Goal: Task Accomplishment & Management: Manage account settings

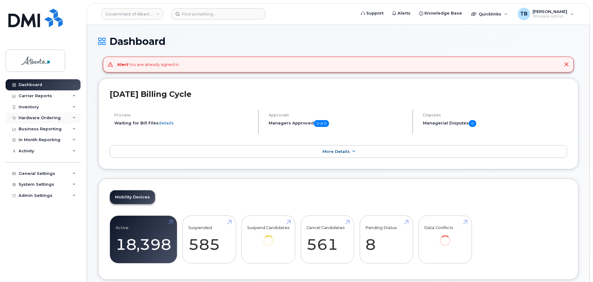
click at [28, 121] on div "Hardware Ordering" at bounding box center [43, 117] width 75 height 11
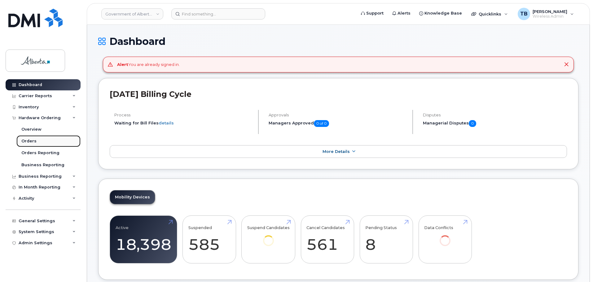
click at [28, 141] on div "Orders" at bounding box center [28, 141] width 15 height 6
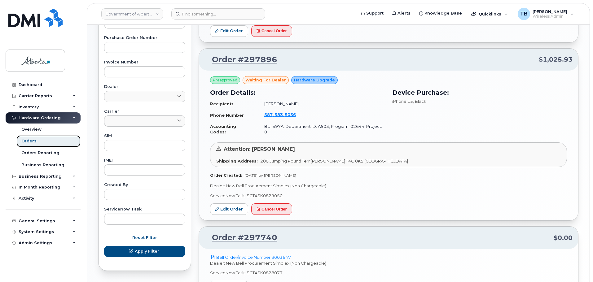
scroll to position [217, 0]
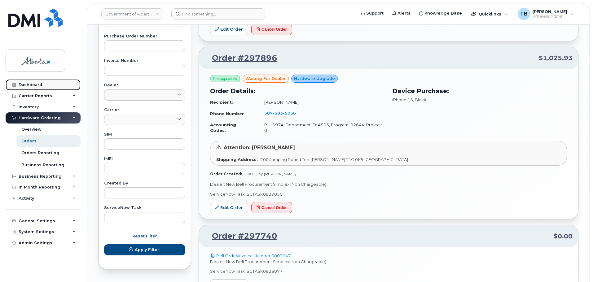
click at [27, 85] on div "Dashboard" at bounding box center [31, 84] width 24 height 5
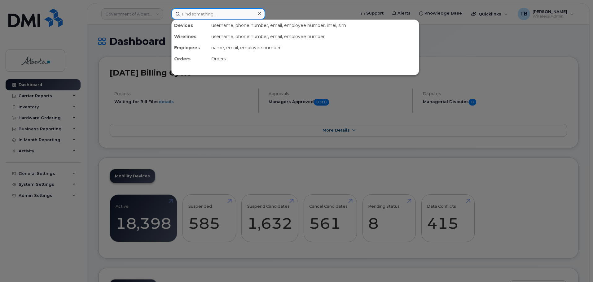
click at [210, 15] on input at bounding box center [218, 13] width 94 height 11
paste input "5873402434"
type input "5873402434"
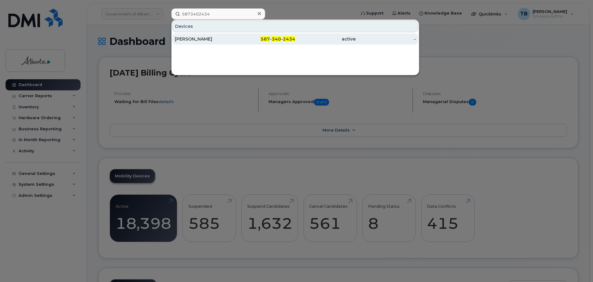
click at [235, 44] on div "[PERSON_NAME]" at bounding box center [265, 38] width 60 height 11
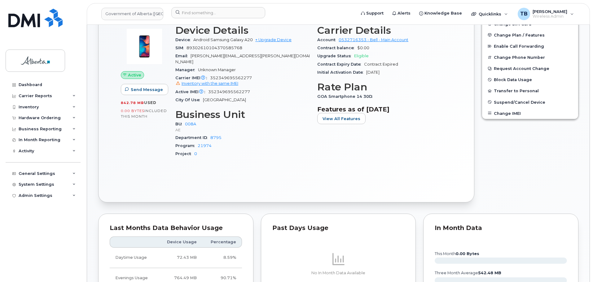
scroll to position [217, 0]
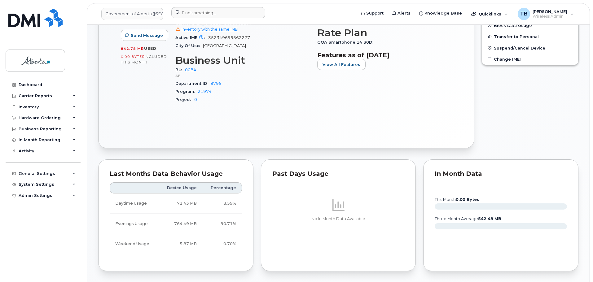
click at [178, 19] on div at bounding box center [261, 14] width 190 height 14
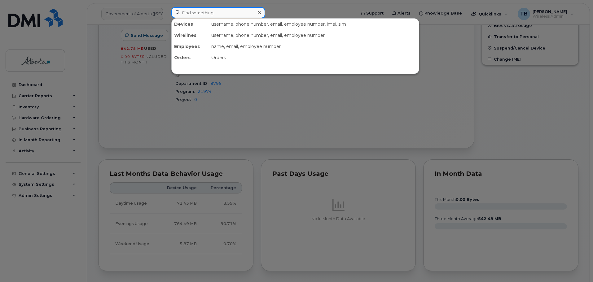
click at [185, 16] on input at bounding box center [218, 12] width 94 height 11
paste input "7802926370"
type input "7802926370"
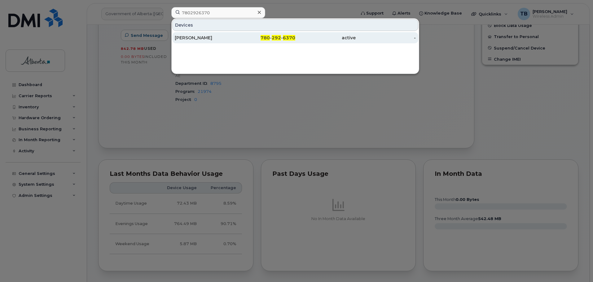
click at [189, 40] on div "[PERSON_NAME]" at bounding box center [205, 38] width 60 height 6
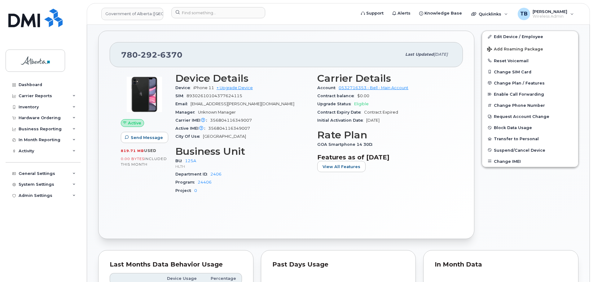
scroll to position [124, 0]
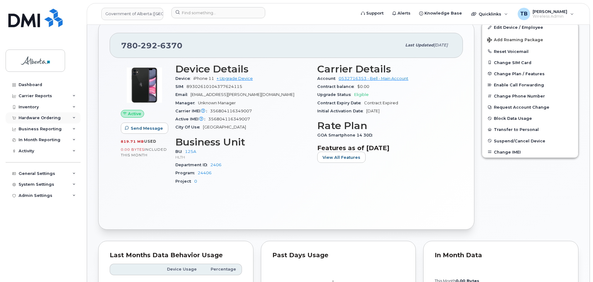
click at [32, 118] on div "Hardware Ordering" at bounding box center [40, 118] width 42 height 5
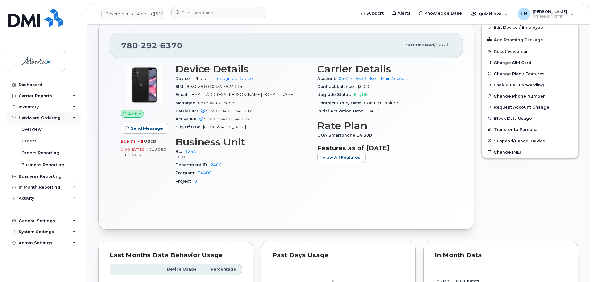
click at [30, 120] on div "Hardware Ordering" at bounding box center [40, 118] width 42 height 5
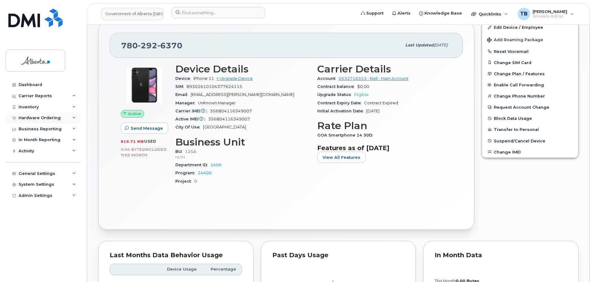
click at [31, 119] on div "Hardware Ordering" at bounding box center [40, 118] width 42 height 5
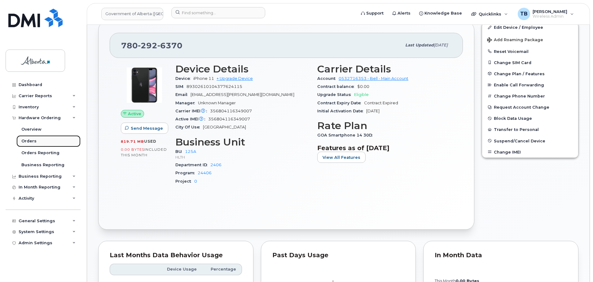
click at [29, 141] on div "Orders" at bounding box center [28, 141] width 15 height 6
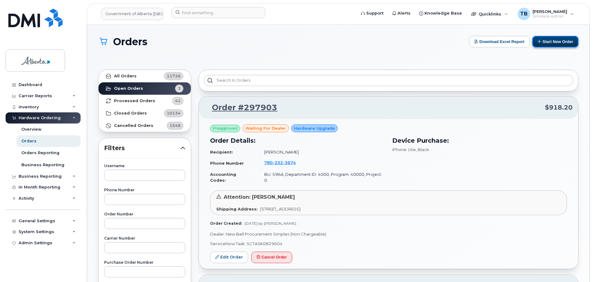
click at [559, 45] on button "Start New Order" at bounding box center [555, 41] width 46 height 11
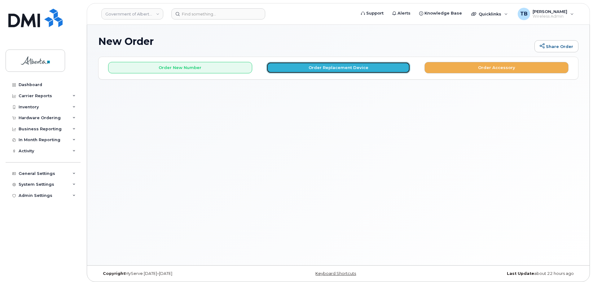
click at [333, 70] on button "Order Replacement Device" at bounding box center [338, 67] width 144 height 11
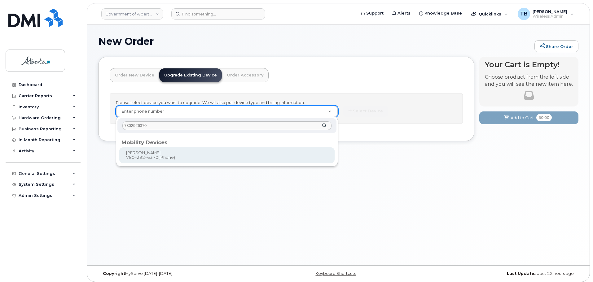
type input "7802926370"
type input "799151"
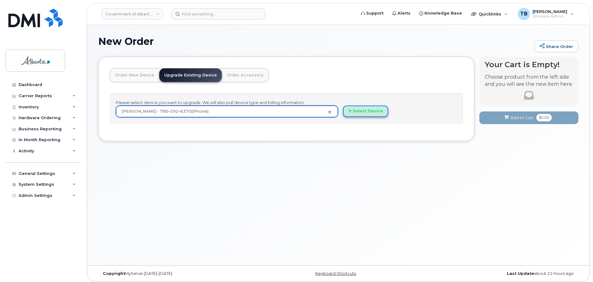
click at [377, 110] on button "Select Device" at bounding box center [365, 111] width 45 height 11
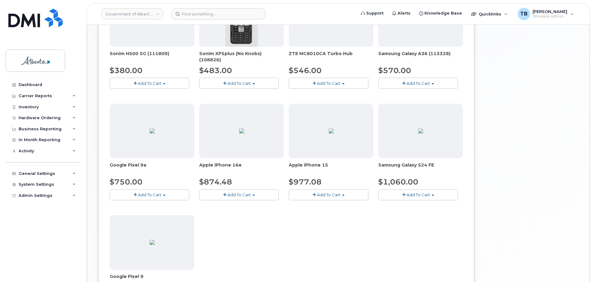
scroll to position [248, 0]
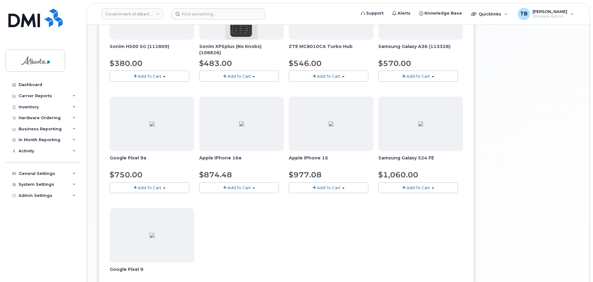
click at [313, 190] on button "Add To Cart" at bounding box center [329, 187] width 80 height 11
click at [325, 213] on div "Cisco IR 4331 $0.00 Add To Cart $0.00 - Upgrade SIM Card - Multi 5G $9.00 Add T…" at bounding box center [286, 94] width 353 height 441
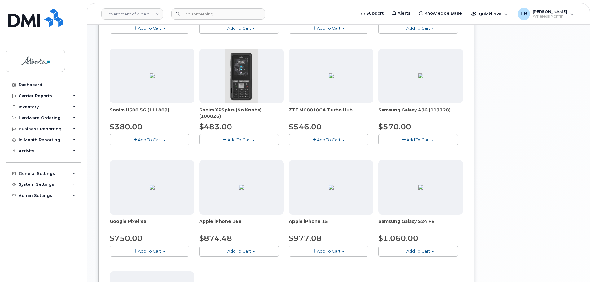
scroll to position [186, 0]
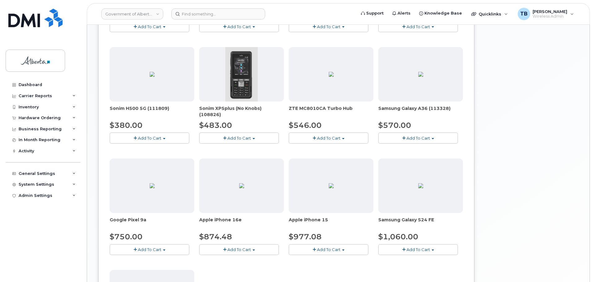
click at [306, 251] on button "Add To Cart" at bounding box center [329, 249] width 80 height 11
click at [327, 271] on link "$977.08 - 30-day upgrade (128GB model)" at bounding box center [339, 269] width 98 height 8
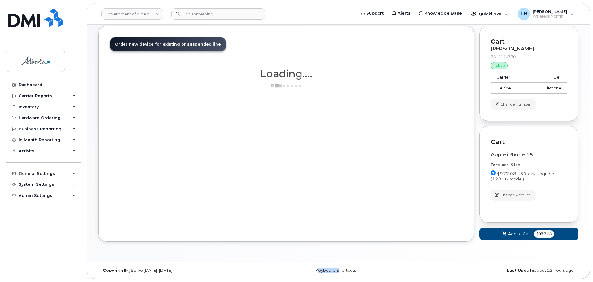
click at [327, 271] on link "Keyboard Shortcuts" at bounding box center [335, 270] width 41 height 5
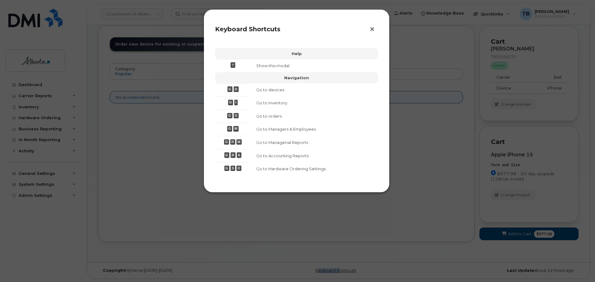
click at [376, 30] on button "×" at bounding box center [373, 29] width 9 height 9
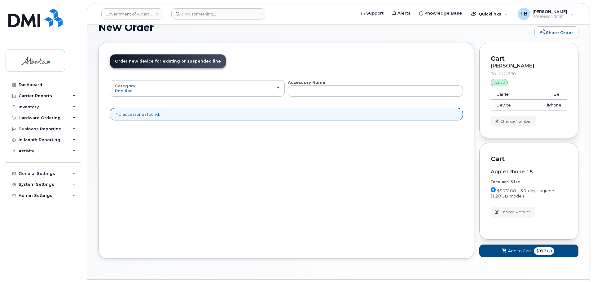
scroll to position [0, 0]
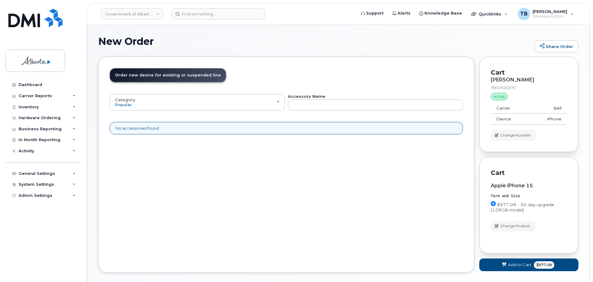
click at [170, 76] on span "Order new device for existing or suspended line" at bounding box center [168, 75] width 106 height 5
click at [189, 15] on input at bounding box center [218, 13] width 94 height 11
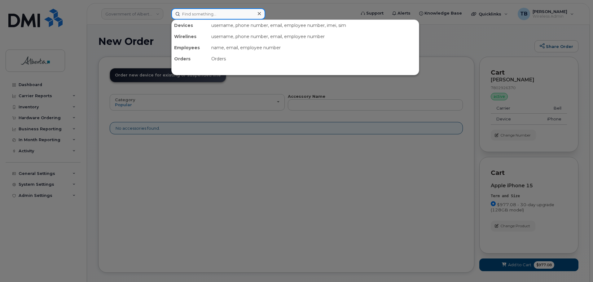
paste input "7802926370"
type input "7802926370"
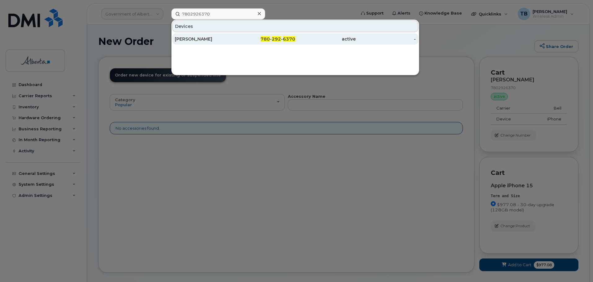
click at [193, 38] on div "[PERSON_NAME]" at bounding box center [205, 39] width 60 height 6
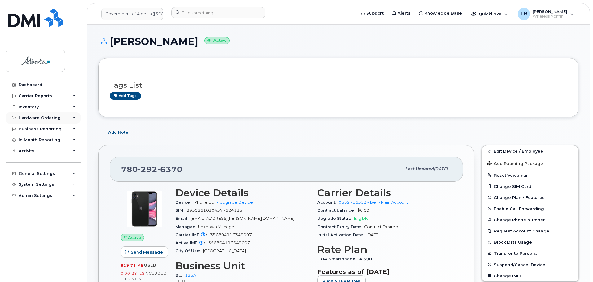
click at [30, 121] on div "Hardware Ordering" at bounding box center [43, 117] width 75 height 11
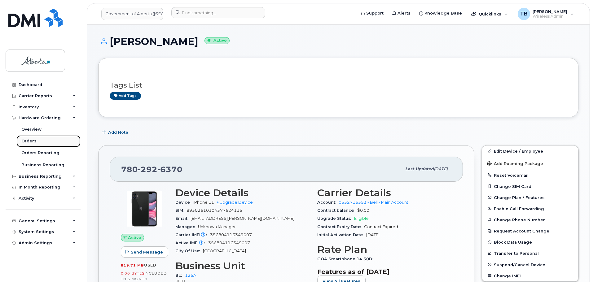
click at [36, 144] on link "Orders" at bounding box center [48, 141] width 64 height 12
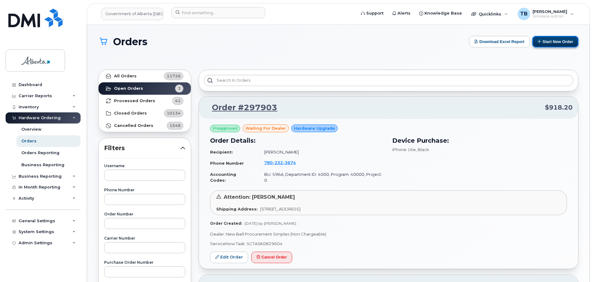
click at [559, 43] on button "Start New Order" at bounding box center [555, 41] width 46 height 11
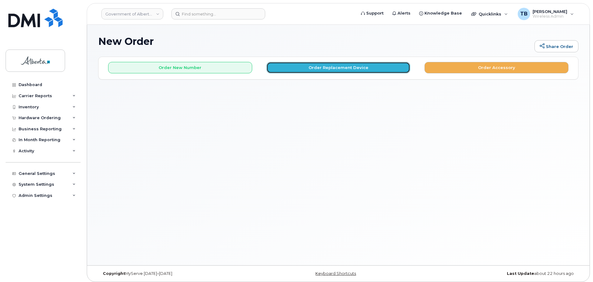
click at [333, 71] on button "Order Replacement Device" at bounding box center [338, 67] width 144 height 11
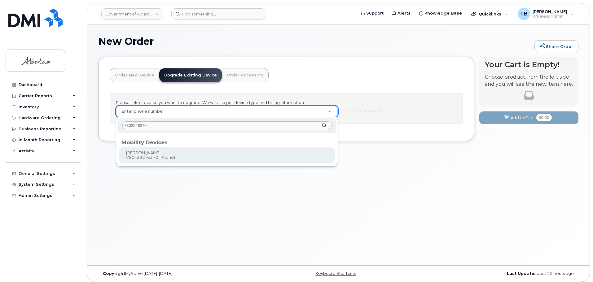
type input "7802926370"
type input "799151"
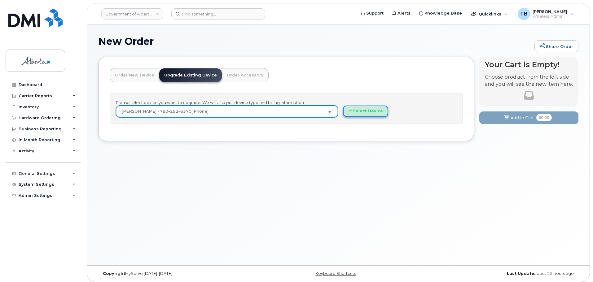
click at [364, 111] on button "Select Device" at bounding box center [365, 111] width 45 height 11
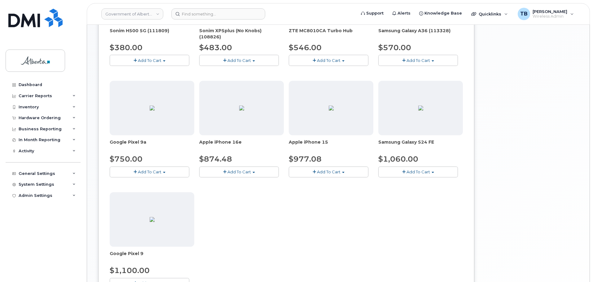
scroll to position [279, 0]
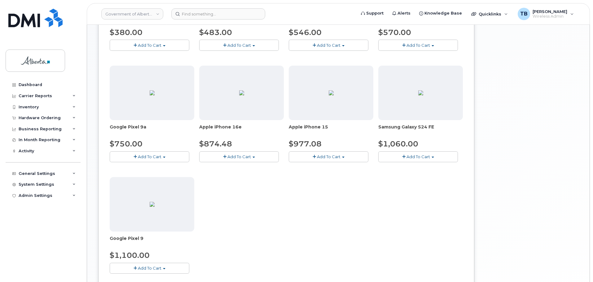
click at [327, 157] on span "Add To Cart" at bounding box center [329, 156] width 24 height 5
click at [319, 180] on link "$977.08 - 30-day upgrade (128GB model)" at bounding box center [339, 176] width 98 height 8
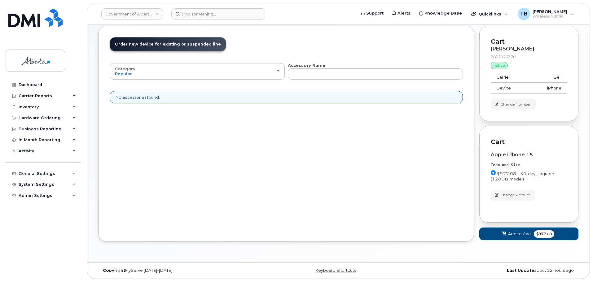
click at [504, 238] on button "Add to Cart $977.08" at bounding box center [528, 234] width 99 height 13
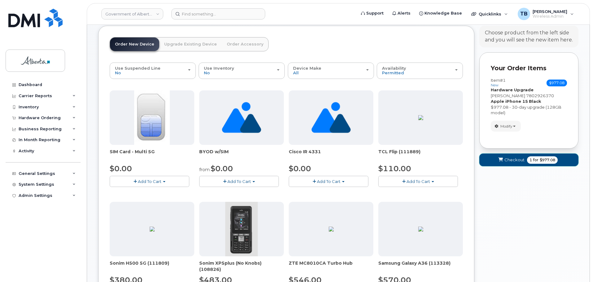
click at [509, 165] on button "Checkout 1 for $977.08" at bounding box center [528, 160] width 99 height 13
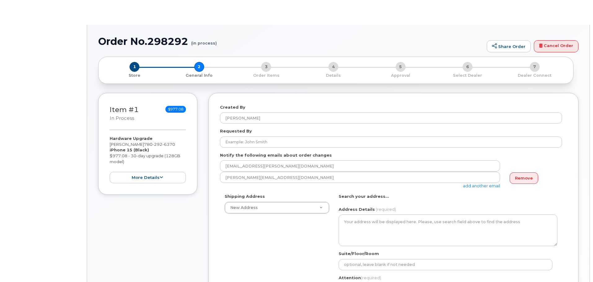
select select
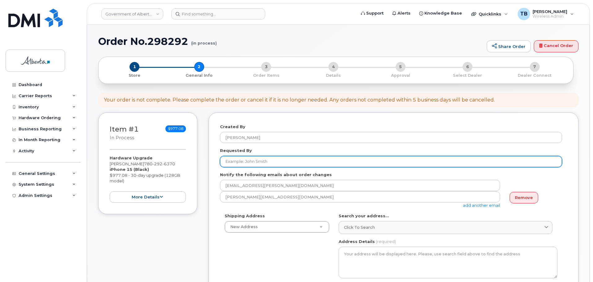
click at [237, 160] on input "Requested By" at bounding box center [391, 161] width 342 height 11
paste input "[PERSON_NAME]"
type input "[PERSON_NAME]"
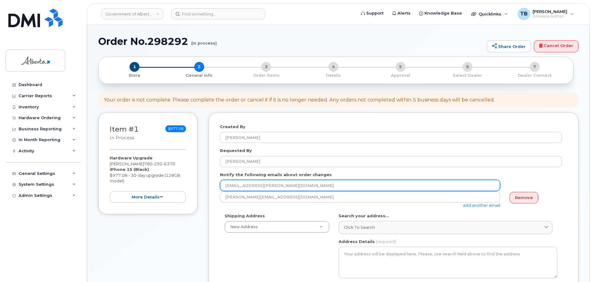
drag, startPoint x: 290, startPoint y: 186, endPoint x: 198, endPoint y: 182, distance: 92.3
paste input "anne-marie.mannella"
type input "anne-marie.mannella@gov.ab.ca"
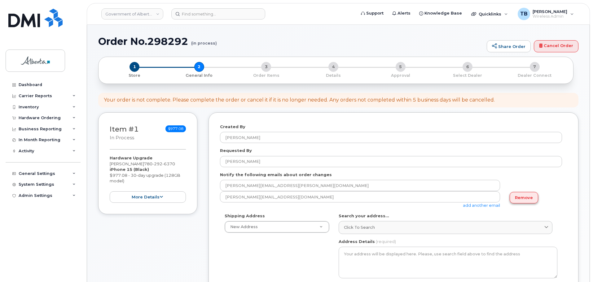
click at [521, 199] on link "Remove" at bounding box center [523, 197] width 28 height 11
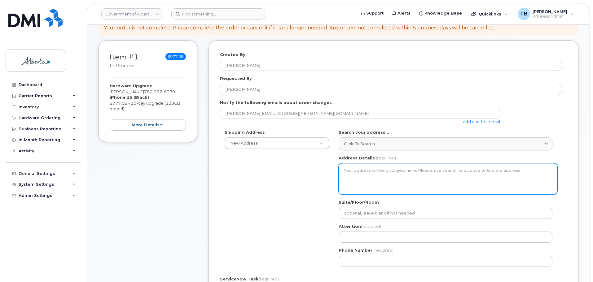
scroll to position [93, 0]
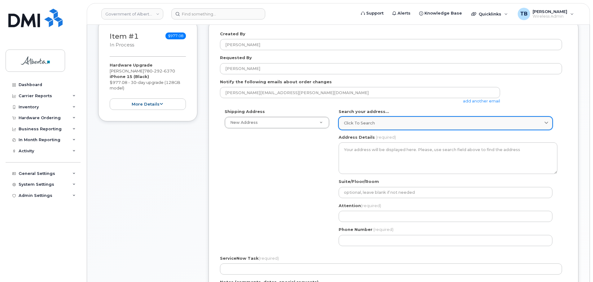
click at [356, 124] on span "Click to search" at bounding box center [359, 123] width 31 height 6
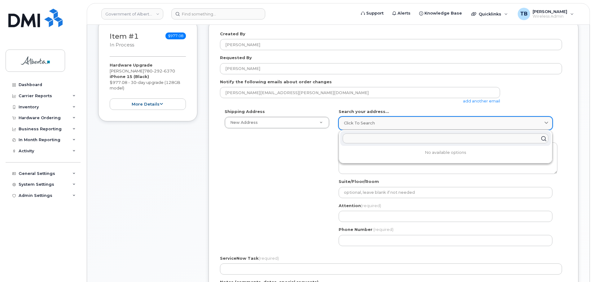
paste input "10025 Jasper Avenue"
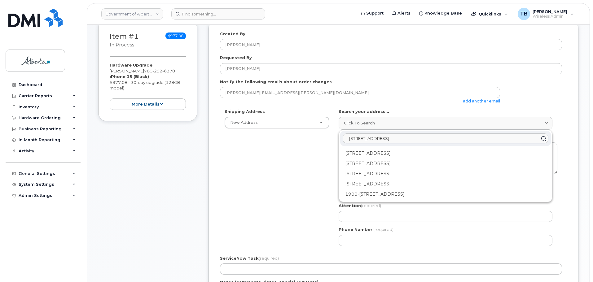
type input "10025 Jasper Avenue"
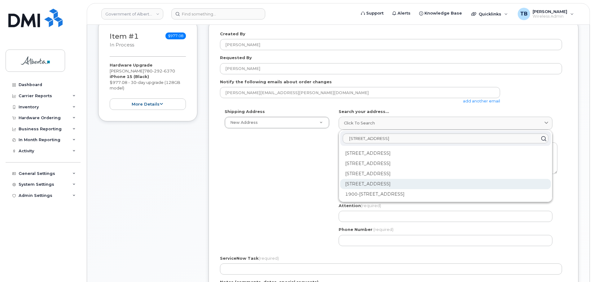
click at [444, 183] on div "10025 Jasper Ave NW Edmonton AB T5J 1S6" at bounding box center [445, 184] width 211 height 10
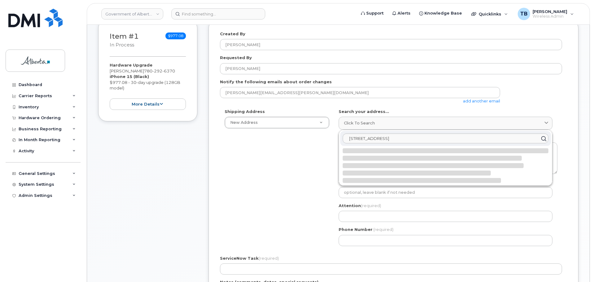
select select
type textarea "10025 Jasper Ave NW EDMONTON AB T5J 1S6 CANADA"
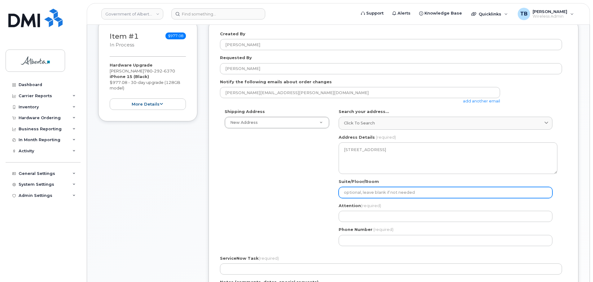
click at [356, 193] on input "Suite/Floor/Room" at bounding box center [445, 192] width 214 height 11
select select
type input "m"
select select
type input "ma"
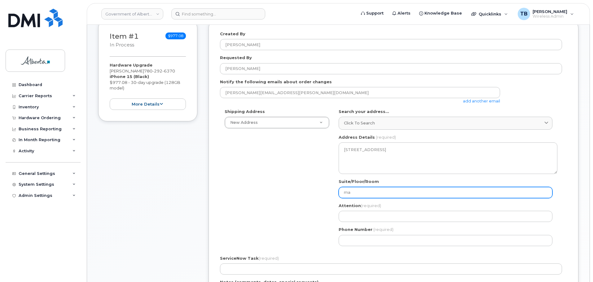
select select
type input "mai"
select select
type input "main"
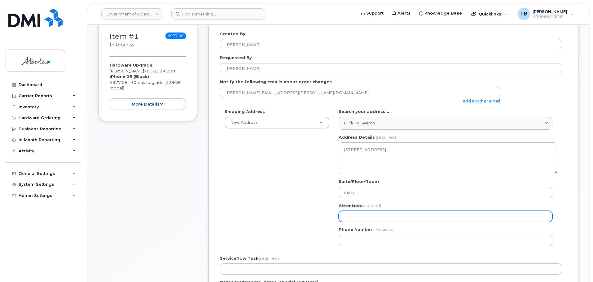
click at [351, 220] on input "Attention (required)" at bounding box center [445, 216] width 214 height 11
paste input "[PERSON_NAME]"
select select
type input "[PERSON_NAME]"
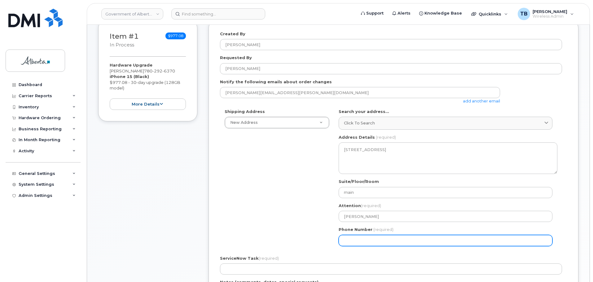
click at [370, 240] on input "Phone Number" at bounding box center [445, 240] width 214 height 11
paste input "7806383259"
select select
type input "7806383259"
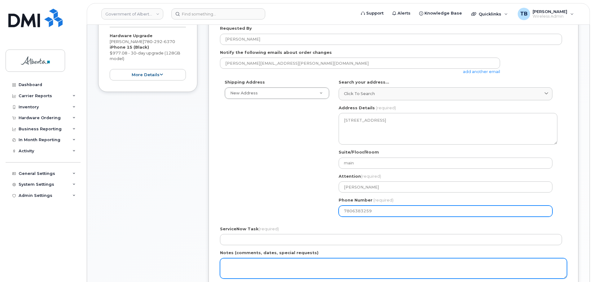
scroll to position [155, 0]
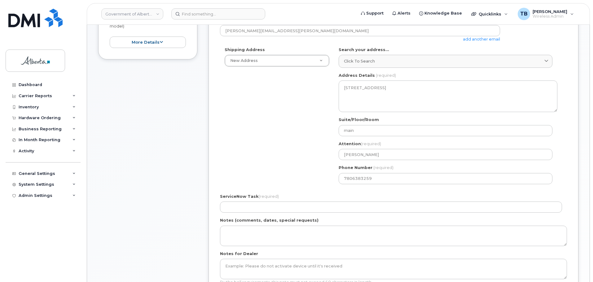
click at [237, 201] on div "ServiceNow Task (required)" at bounding box center [393, 204] width 347 height 20
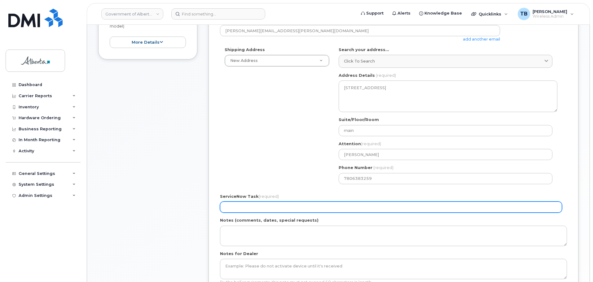
click at [235, 209] on input "ServiceNow Task (required)" at bounding box center [391, 207] width 342 height 11
paste input "SCTASK0832499"
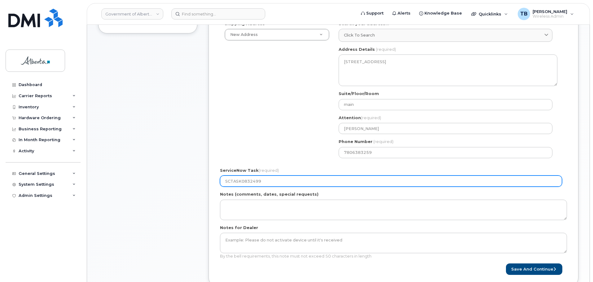
scroll to position [217, 0]
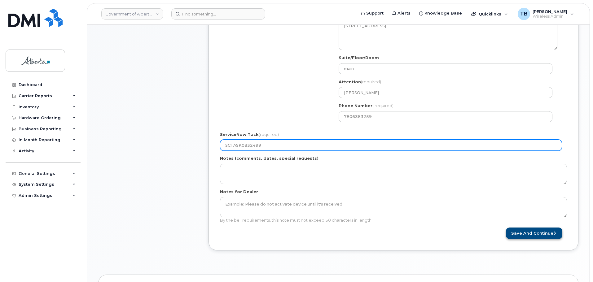
type input "SCTASK0832499"
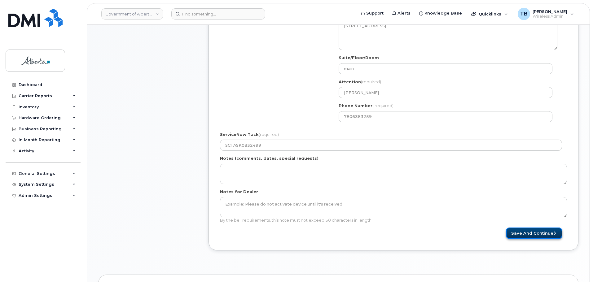
click at [526, 237] on button "Save and Continue" at bounding box center [534, 233] width 56 height 11
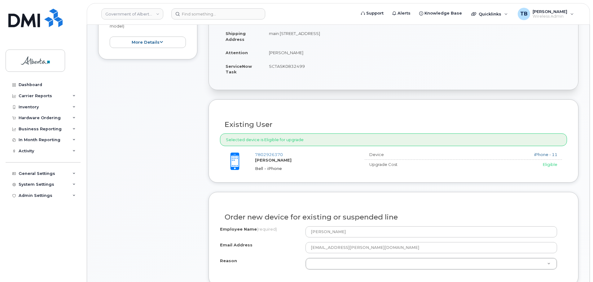
scroll to position [217, 0]
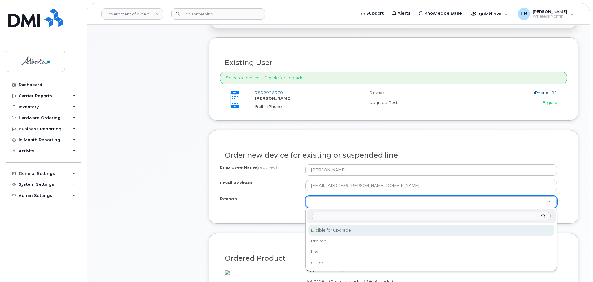
select select "eligible_for_upgrade"
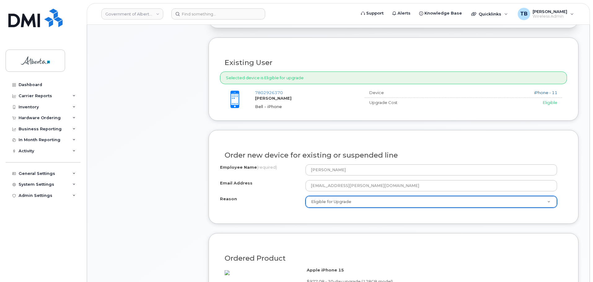
click at [137, 227] on div "Item #1 in process $977.08 Hardware Upgrade [PERSON_NAME] [PHONE_NUMBER] iPhone…" at bounding box center [147, 194] width 99 height 596
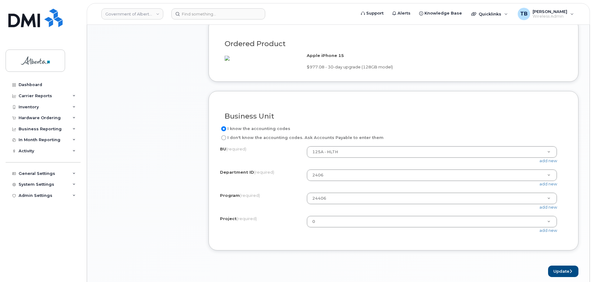
scroll to position [495, 0]
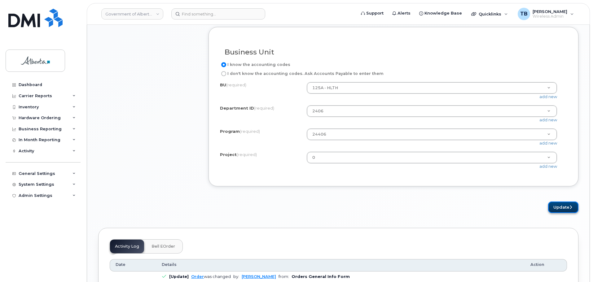
click at [561, 213] on button "Update" at bounding box center [563, 207] width 30 height 11
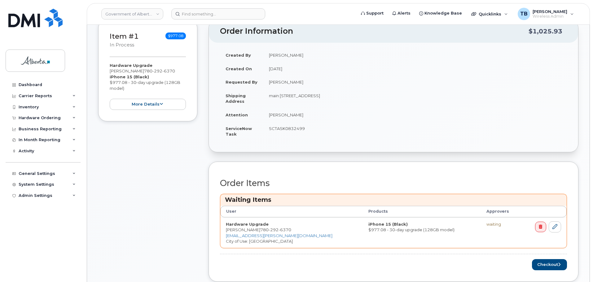
scroll to position [186, 0]
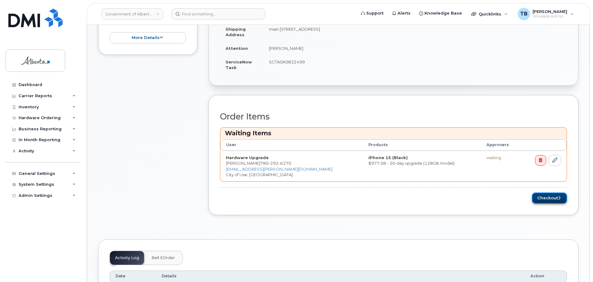
click at [547, 200] on button "Checkout" at bounding box center [549, 198] width 35 height 11
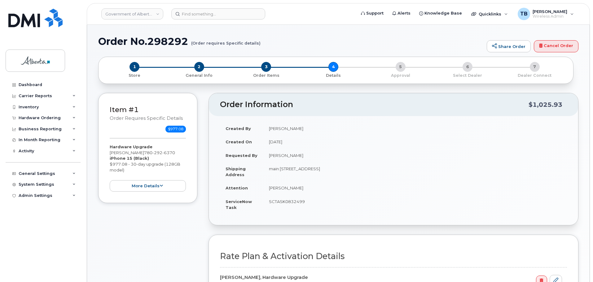
select select
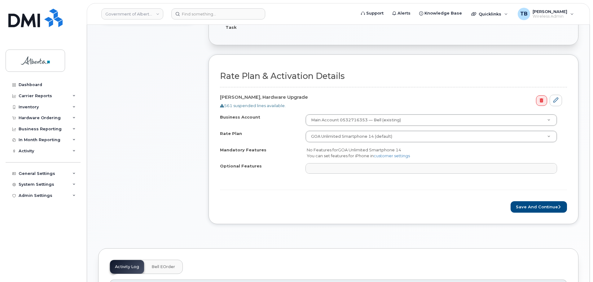
scroll to position [248, 0]
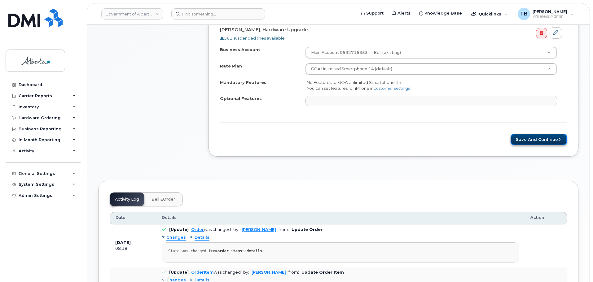
click at [531, 140] on button "Save and Continue" at bounding box center [538, 139] width 56 height 11
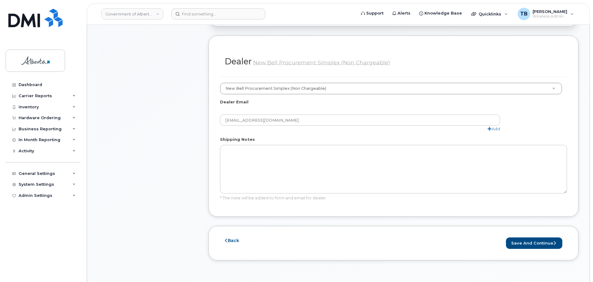
scroll to position [310, 0]
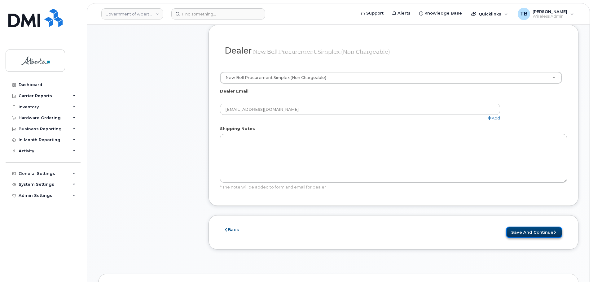
click at [531, 227] on button "Save and Continue" at bounding box center [534, 232] width 56 height 11
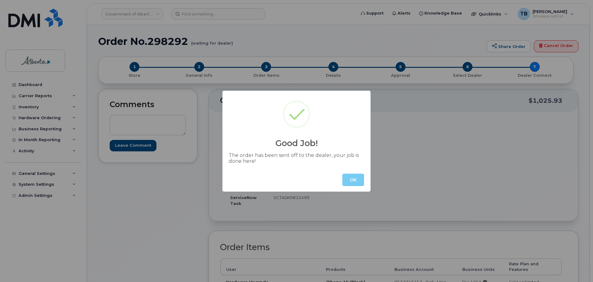
click at [344, 179] on button "OK" at bounding box center [353, 180] width 22 height 12
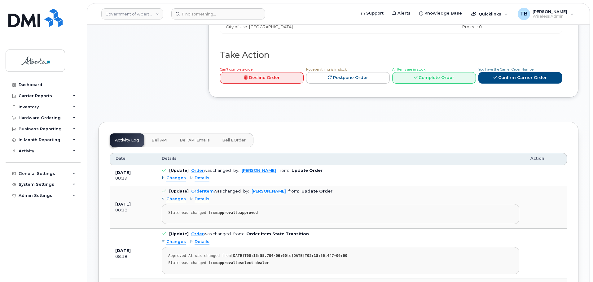
click at [162, 138] on span "Bell API" at bounding box center [159, 140] width 16 height 5
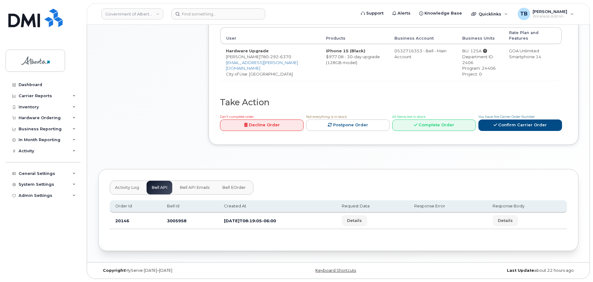
scroll to position [226, 0]
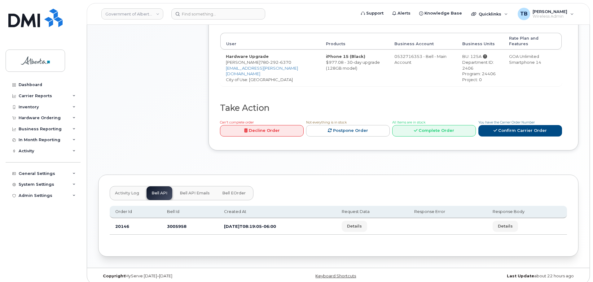
click at [177, 222] on td "3005958" at bounding box center [189, 226] width 57 height 16
copy td "3005958"
click at [184, 16] on input at bounding box center [218, 13] width 94 height 11
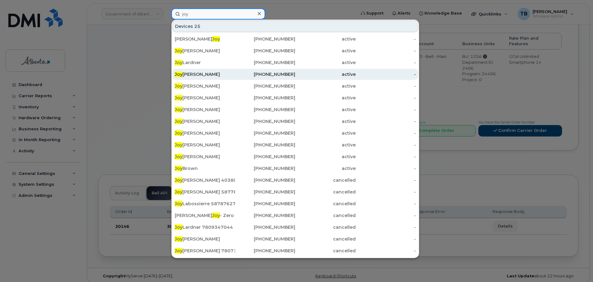
type input "joy"
click at [187, 73] on div "Joy Jaipaul" at bounding box center [205, 74] width 60 height 6
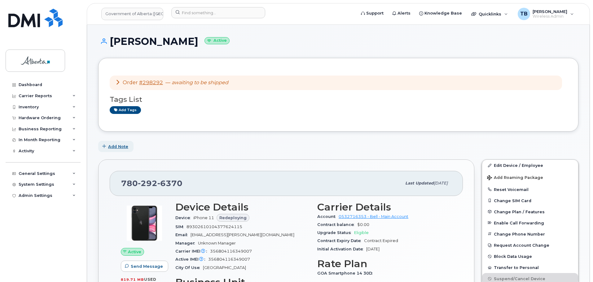
click at [119, 149] on span "Add Note" at bounding box center [118, 147] width 20 height 6
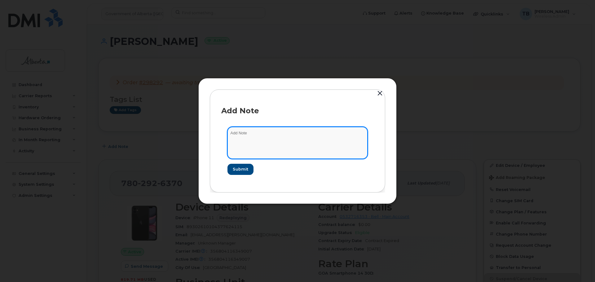
click at [256, 153] on textarea at bounding box center [297, 143] width 140 height 32
paste textarea "SCTASK0832499 Device Replace - (1) Order 3005958 Bell 3005958"
type textarea "SCTASK0832499 Device Replace - (1) Order 3005958 Bell 3005958"
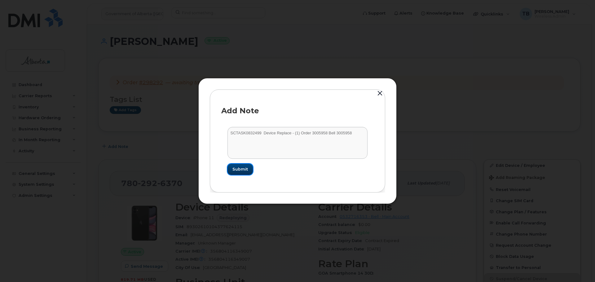
click at [243, 173] on button "Submit" at bounding box center [239, 169] width 25 height 11
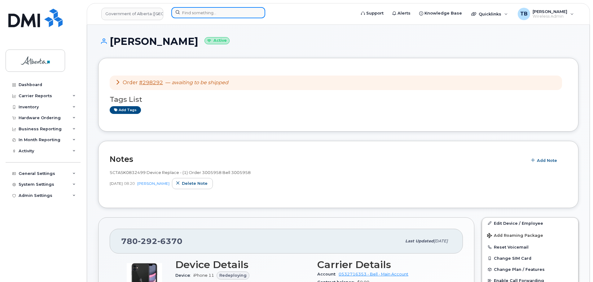
click at [203, 17] on input at bounding box center [218, 12] width 94 height 11
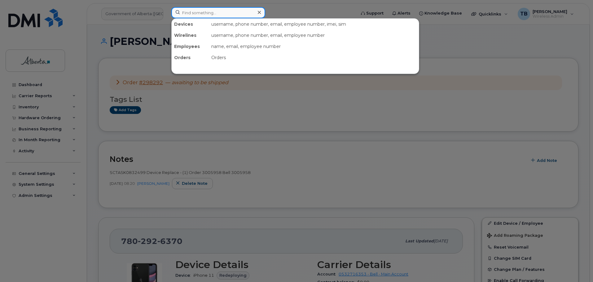
paste input "7809194902"
type input "7809194902"
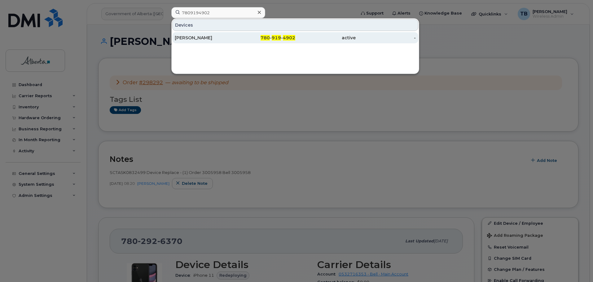
click at [212, 37] on div "[PERSON_NAME]" at bounding box center [205, 38] width 60 height 6
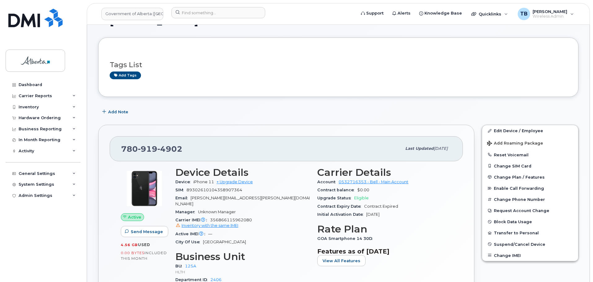
scroll to position [31, 0]
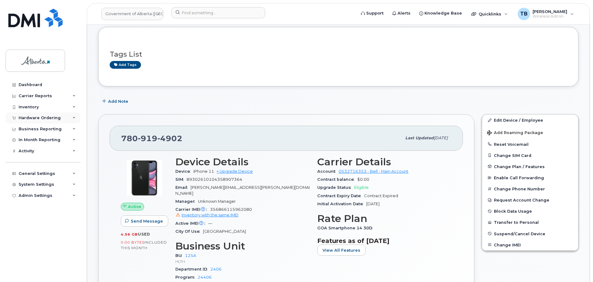
click at [50, 118] on div "Hardware Ordering" at bounding box center [40, 118] width 42 height 5
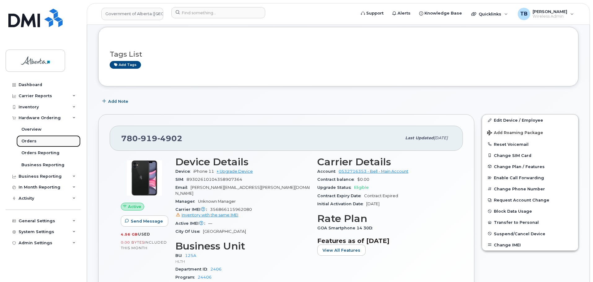
click at [32, 143] on div "Orders" at bounding box center [28, 141] width 15 height 6
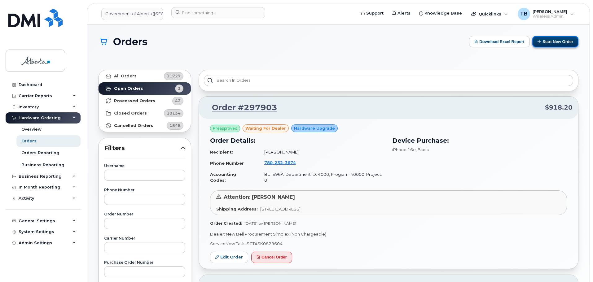
click at [551, 39] on button "Start New Order" at bounding box center [555, 41] width 46 height 11
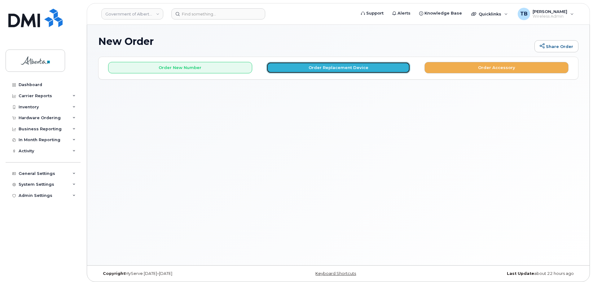
click at [311, 64] on button "Order Replacement Device" at bounding box center [338, 67] width 144 height 11
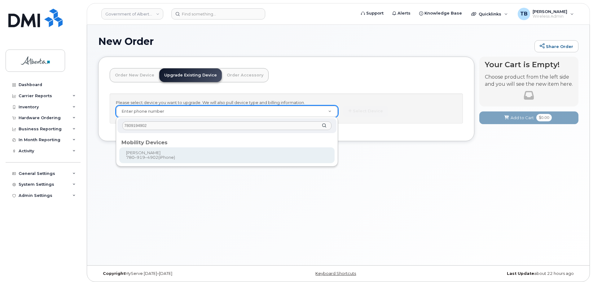
type input "7809194902"
type input "804818"
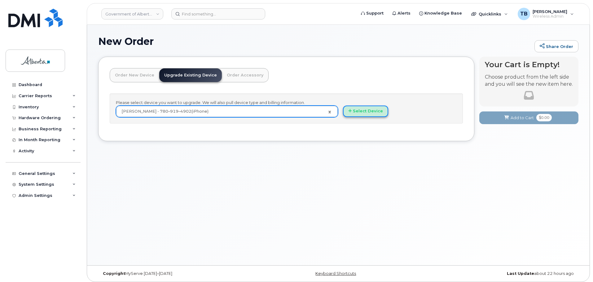
click at [375, 110] on button "Select Device" at bounding box center [365, 111] width 45 height 11
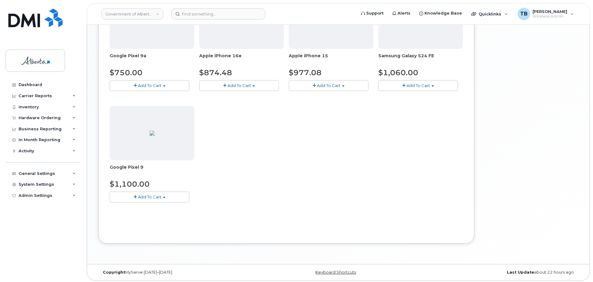
scroll to position [352, 0]
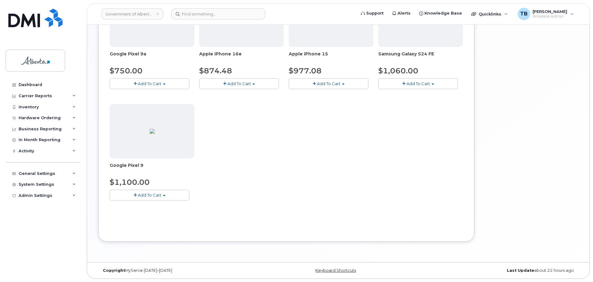
click at [238, 84] on span "Add To Cart" at bounding box center [239, 83] width 24 height 5
click at [243, 105] on link "$874.48 - 30-day upgrade (128GB model)" at bounding box center [250, 103] width 98 height 8
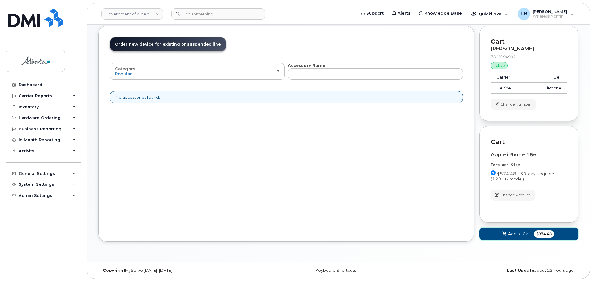
click at [513, 233] on span "Add to Cart" at bounding box center [519, 234] width 23 height 6
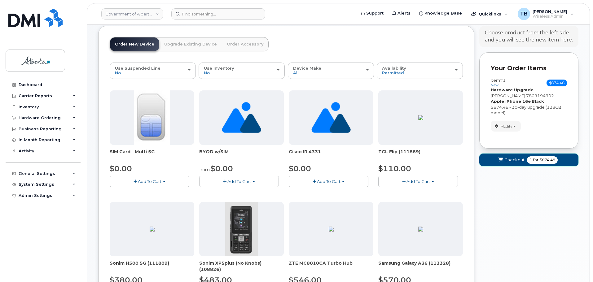
click at [512, 160] on span "Checkout" at bounding box center [514, 160] width 20 height 6
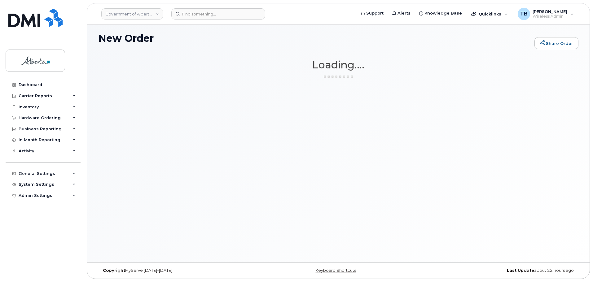
scroll to position [3, 0]
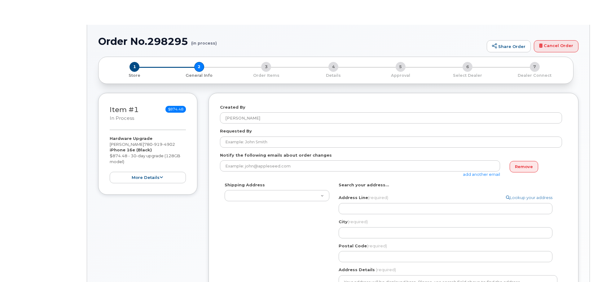
select select
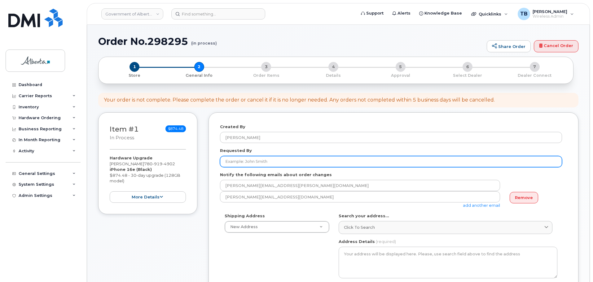
click at [240, 165] on input "Requested By" at bounding box center [391, 161] width 342 height 11
paste input "[PERSON_NAME]"
type input "[PERSON_NAME]"
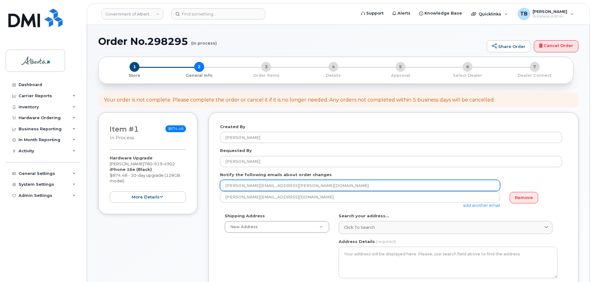
drag, startPoint x: 217, startPoint y: 188, endPoint x: 199, endPoint y: 187, distance: 17.7
paste input "anne-marie.mannella"
type input "anne-marie.mannella@gov.ab.ca"
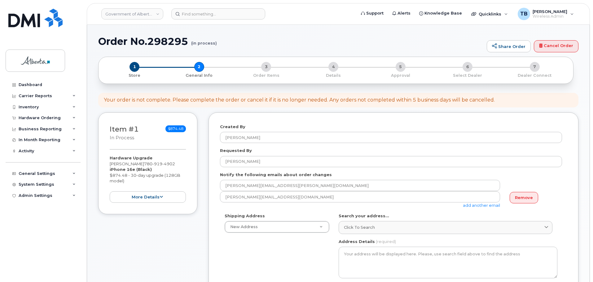
click at [534, 194] on link "Remove" at bounding box center [523, 197] width 28 height 11
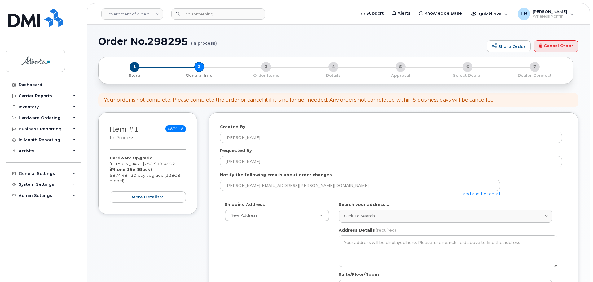
click at [364, 208] on div "Search your address... Click to search No available options" at bounding box center [447, 212] width 219 height 21
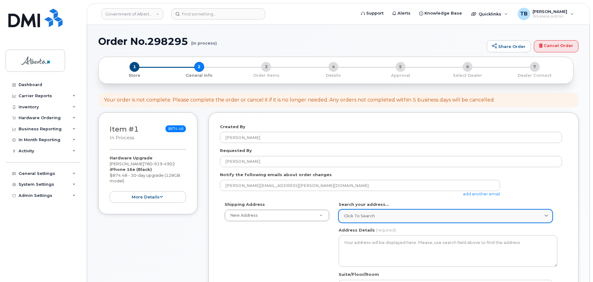
click at [363, 212] on link "Click to search" at bounding box center [445, 216] width 214 height 13
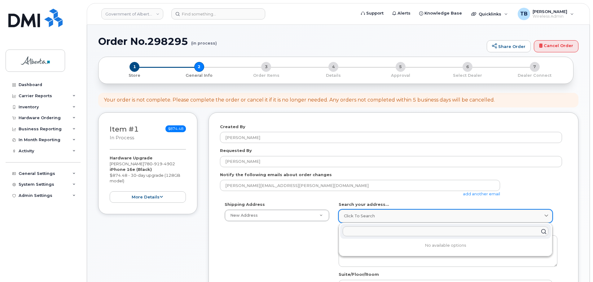
paste input "10025 Jasper Avenue"
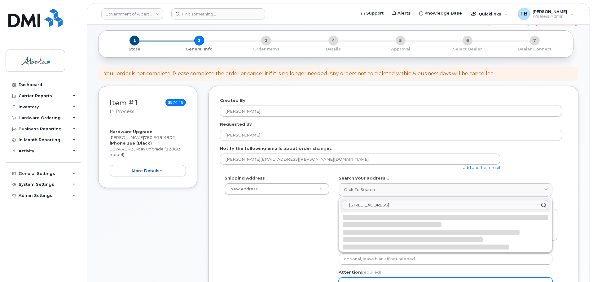
scroll to position [93, 0]
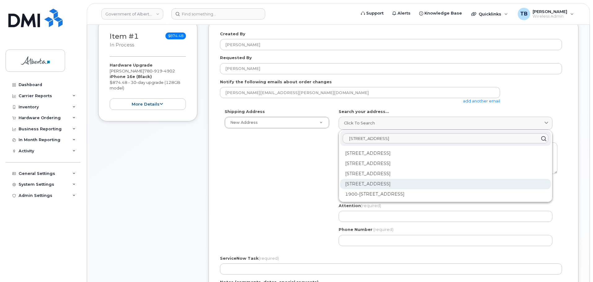
type input "10025 Jasper Avenue"
click at [379, 189] on div "10025 Jasper Ave NW Edmonton AB T5J 1S6" at bounding box center [445, 184] width 211 height 10
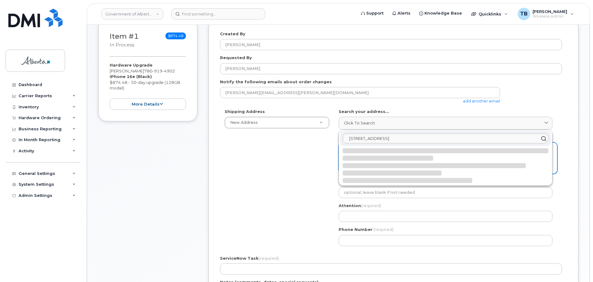
select select
type textarea "10025 Jasper Ave NW EDMONTON AB T5J 1S6 CANADA"
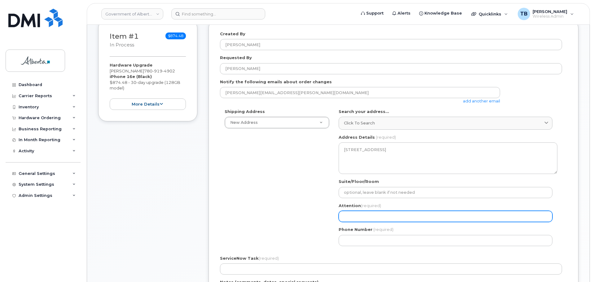
click at [353, 220] on input "Attention (required)" at bounding box center [445, 216] width 214 height 11
select select
type input "m"
select select
type input "ma"
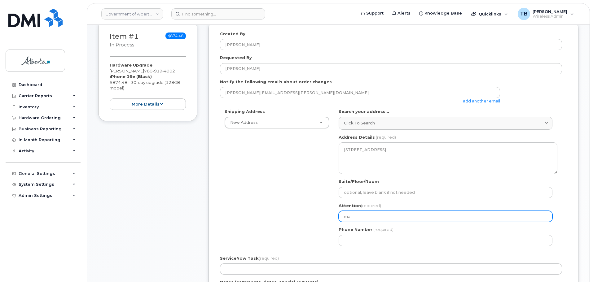
select select
type input "mai"
select select
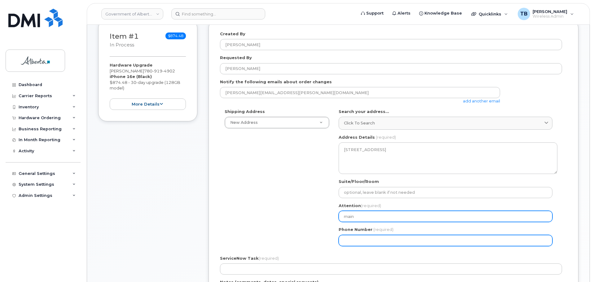
type input "main"
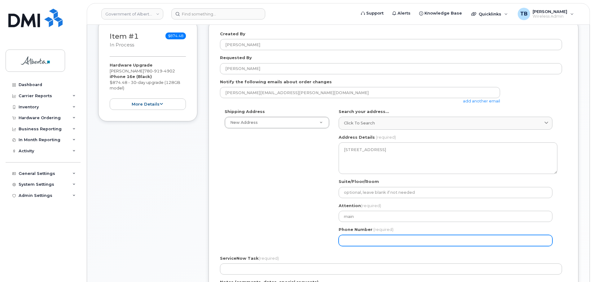
click at [355, 238] on input "Phone Number" at bounding box center [445, 240] width 214 height 11
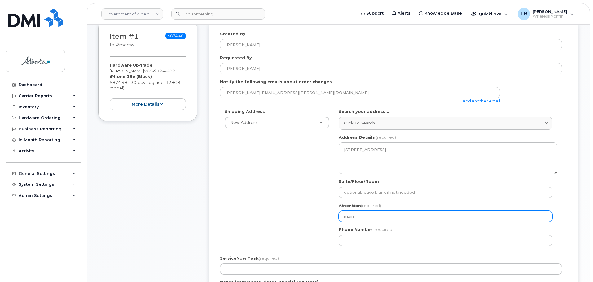
drag, startPoint x: 361, startPoint y: 220, endPoint x: 358, endPoint y: 220, distance: 3.7
click at [358, 220] on input "main" at bounding box center [445, 216] width 214 height 11
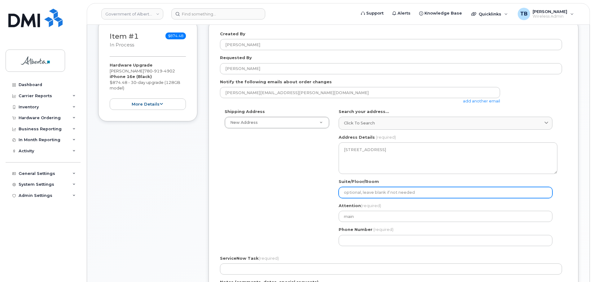
click at [356, 192] on input "Suite/Floor/Room" at bounding box center [445, 192] width 214 height 11
select select
type input "m"
select select
type input "ma"
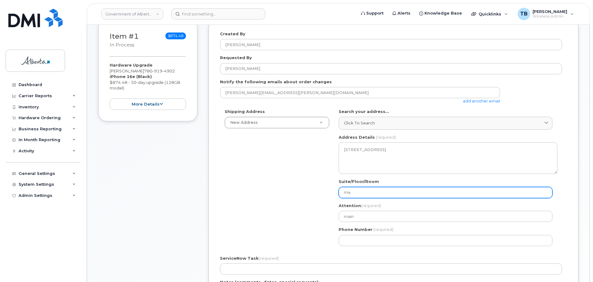
select select
type input "mai"
select select
type input "main"
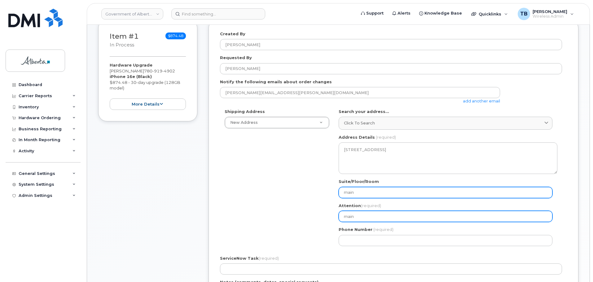
paste input "Anne-Marie Mannella"
select select
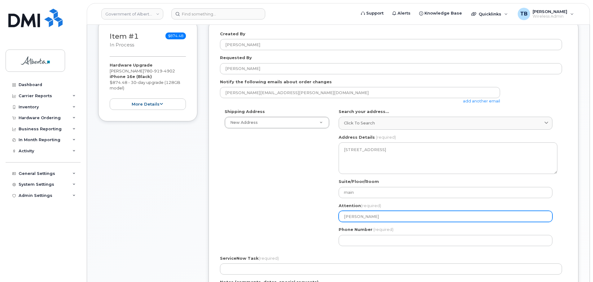
type input "Anne-Marie Mannella"
click at [358, 217] on input "Anne-Marie Mannella" at bounding box center [445, 216] width 214 height 11
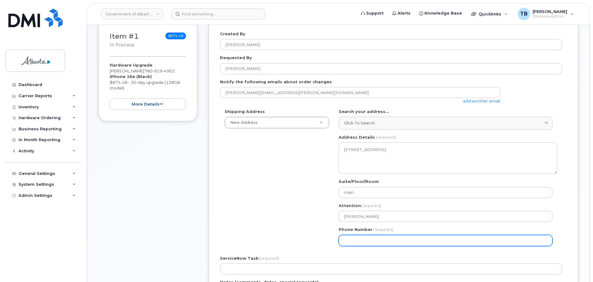
click at [353, 239] on input "Phone Number" at bounding box center [445, 240] width 214 height 11
paste input "7806383259"
select select
type input "7806383259"
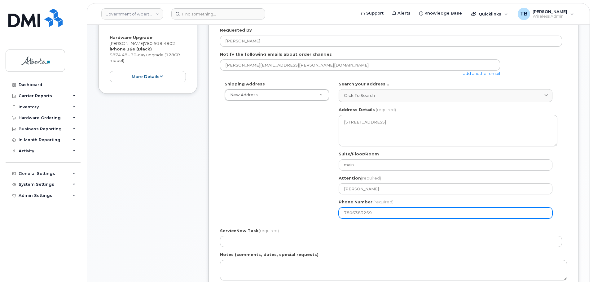
scroll to position [155, 0]
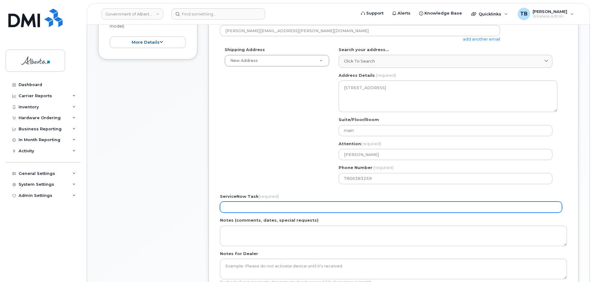
click at [233, 204] on input "ServiceNow Task (required)" at bounding box center [391, 207] width 342 height 11
paste input "SCTASK0832535"
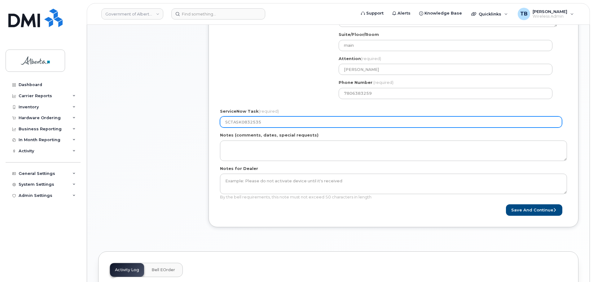
scroll to position [248, 0]
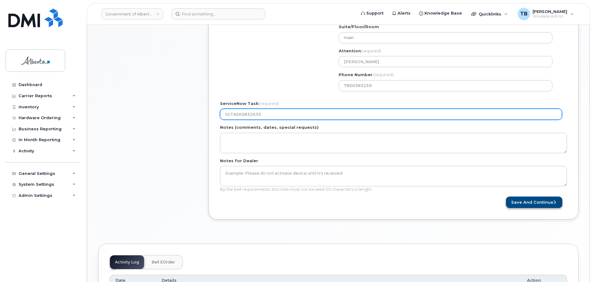
type input "SCTASK0832535"
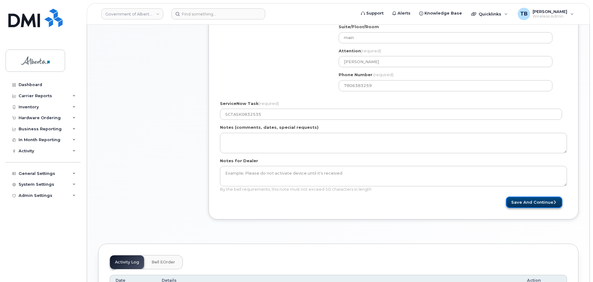
click at [518, 204] on button "Save and Continue" at bounding box center [534, 202] width 56 height 11
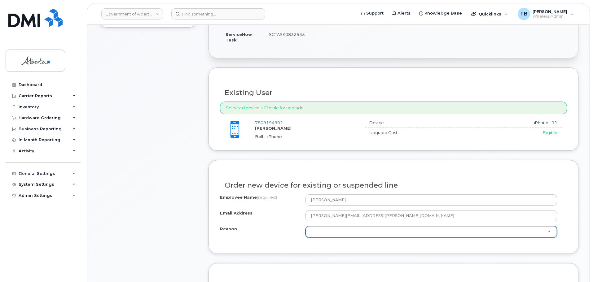
scroll to position [217, 0]
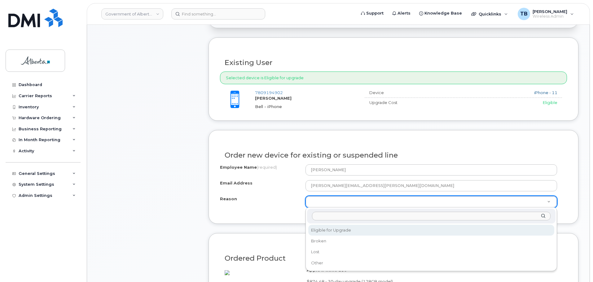
select select "eligible_for_upgrade"
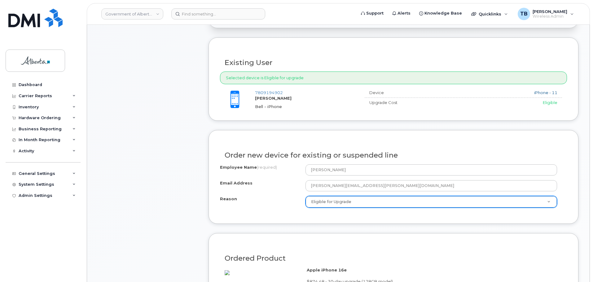
click at [178, 207] on div "Item #1 in process $874.48 Hardware Upgrade [PERSON_NAME] [PHONE_NUMBER] iPhone…" at bounding box center [147, 194] width 99 height 596
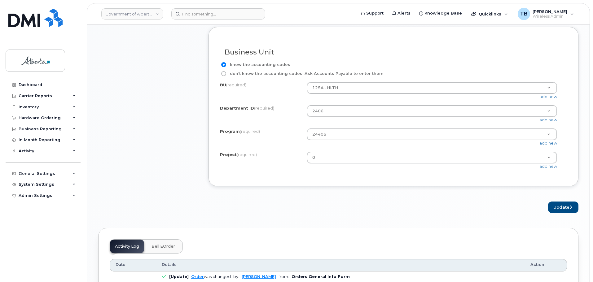
scroll to position [557, 0]
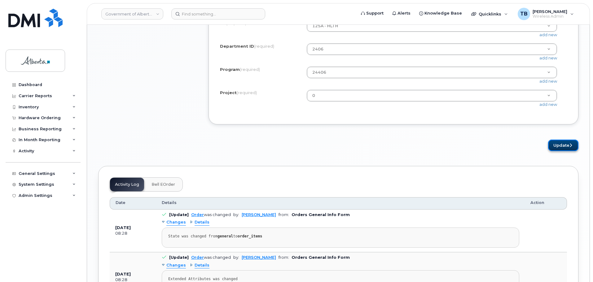
click at [561, 151] on button "Update" at bounding box center [563, 145] width 30 height 11
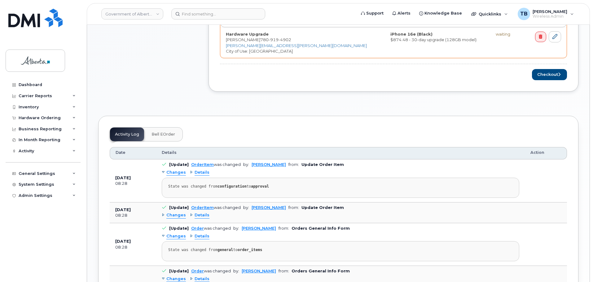
scroll to position [310, 0]
click at [552, 74] on button "Checkout" at bounding box center [549, 74] width 35 height 11
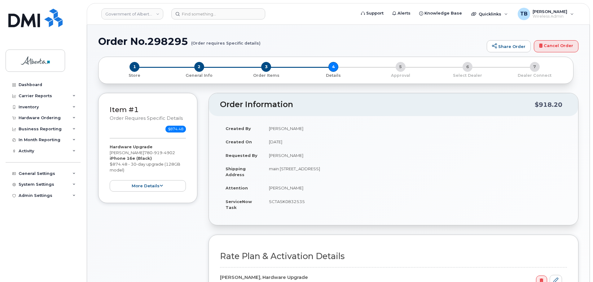
select select
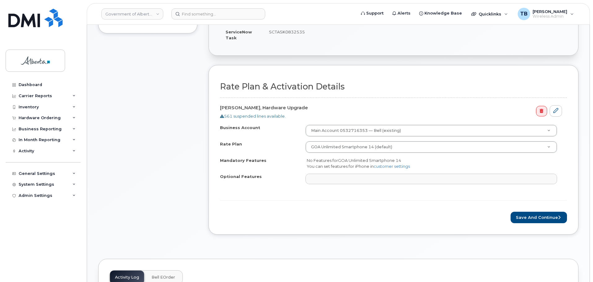
scroll to position [217, 0]
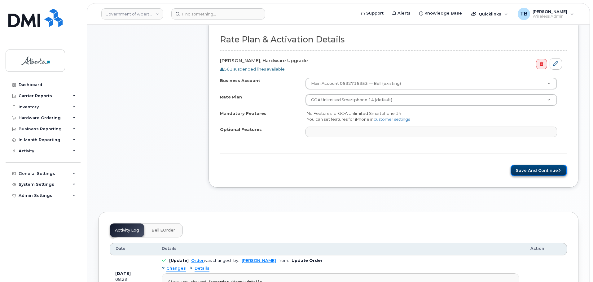
click at [551, 168] on button "Save and Continue" at bounding box center [538, 170] width 56 height 11
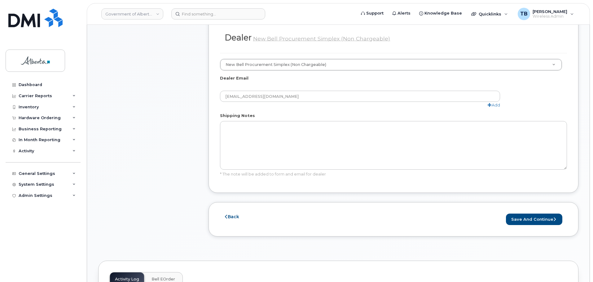
scroll to position [341, 0]
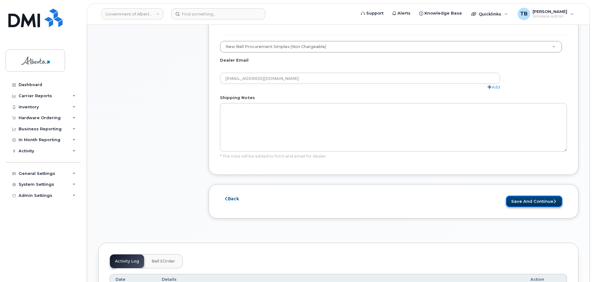
click at [522, 196] on button "Save and Continue" at bounding box center [534, 201] width 56 height 11
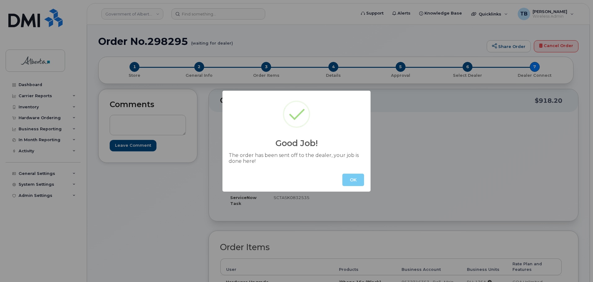
click at [348, 181] on button "OK" at bounding box center [353, 180] width 22 height 12
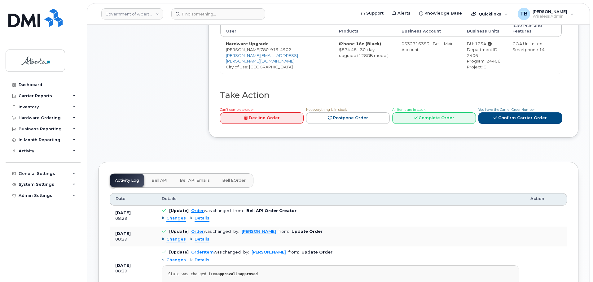
scroll to position [248, 0]
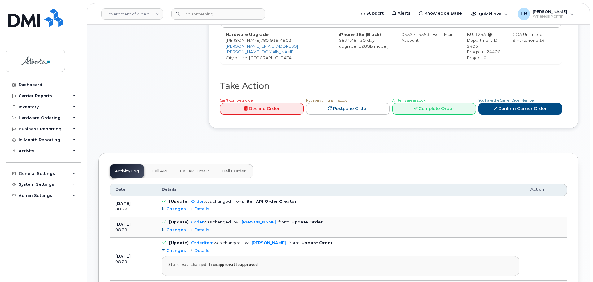
click at [159, 169] on span "Bell API" at bounding box center [159, 171] width 16 height 5
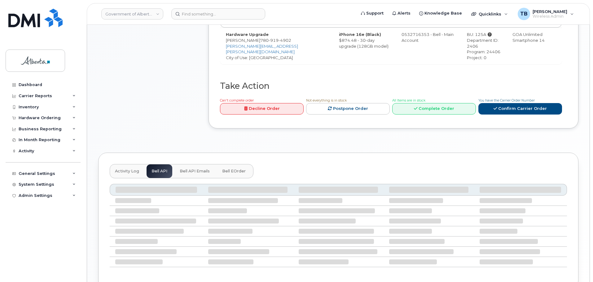
scroll to position [226, 0]
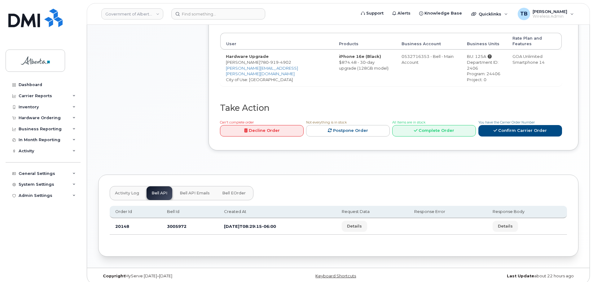
click at [181, 221] on td "3005972" at bounding box center [189, 226] width 57 height 16
copy td "3005972"
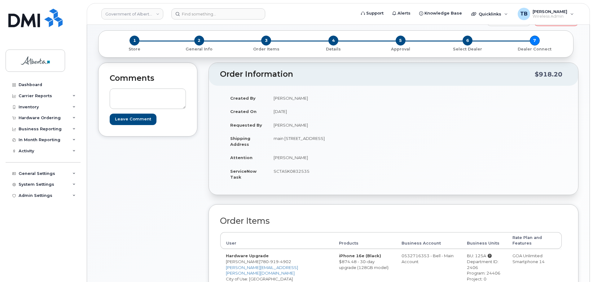
scroll to position [0, 0]
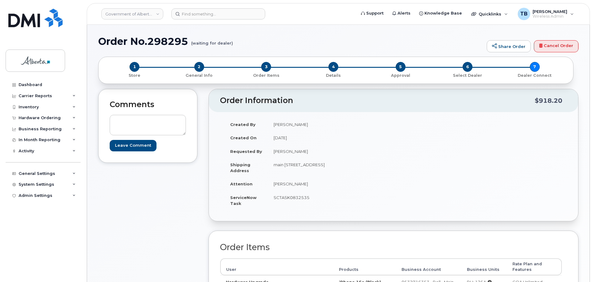
click at [165, 42] on h1 "Order No.298295 (waiting for dealer)" at bounding box center [290, 41] width 385 height 11
copy h1 "298295"
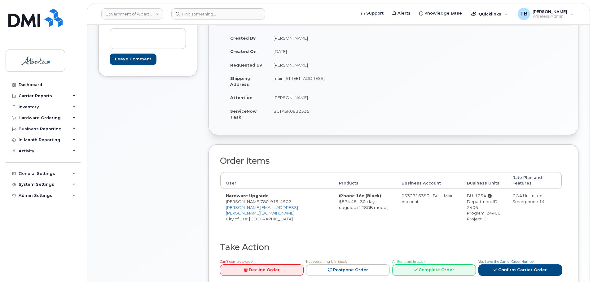
scroll to position [93, 0]
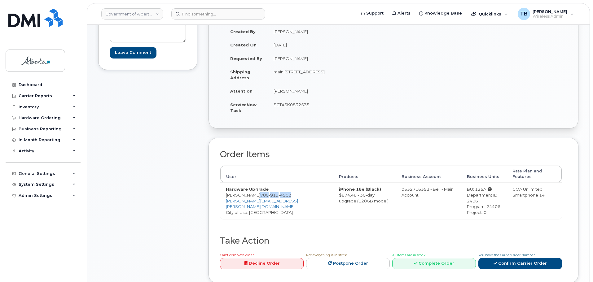
drag, startPoint x: 264, startPoint y: 189, endPoint x: 280, endPoint y: 193, distance: 15.9
click at [280, 193] on td "Hardware Upgrade Maria Morimanno 780 919 4902 Maria.Morimanno@gov.ab.ca City of…" at bounding box center [276, 200] width 113 height 37
copy span "780 919 4902"
click at [191, 20] on header "Government of Alberta (GOA) Support Alerts Knowledge Base Quicklinks Suspend / …" at bounding box center [338, 14] width 503 height 22
click at [191, 18] on input at bounding box center [218, 13] width 94 height 11
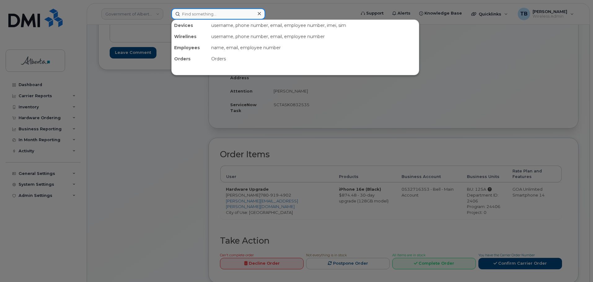
paste input "7809194902"
type input "7809194902"
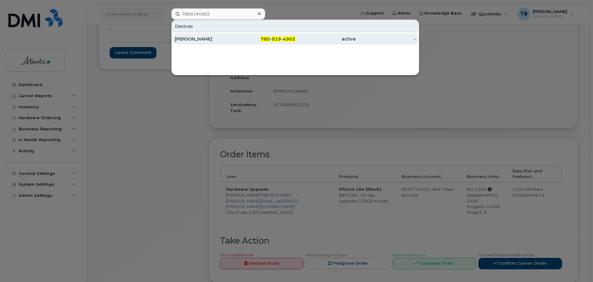
click at [188, 39] on div "Maria Morimanno" at bounding box center [205, 39] width 60 height 6
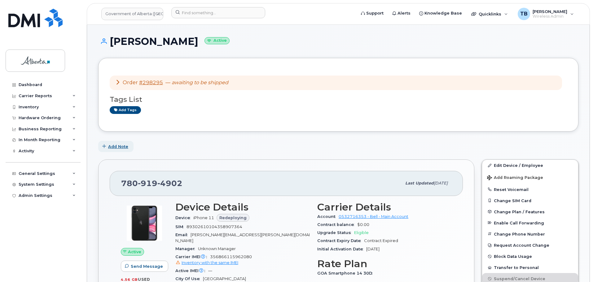
click at [112, 150] on button "Add Note" at bounding box center [115, 146] width 35 height 11
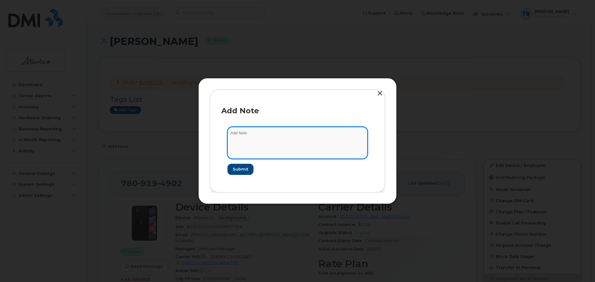
click at [243, 143] on textarea at bounding box center [297, 143] width 140 height 32
paste textarea "SCTASK0832535 Device Replace - (1) Order 298295 Bell 3005972"
type textarea "SCTASK0832535 Device Replace - (1) Order 298295 Bell 3005972"
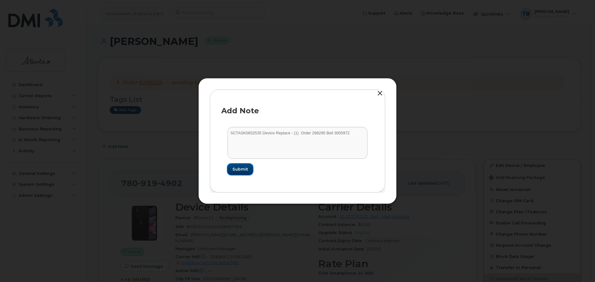
click at [246, 168] on span "Submit" at bounding box center [239, 169] width 15 height 6
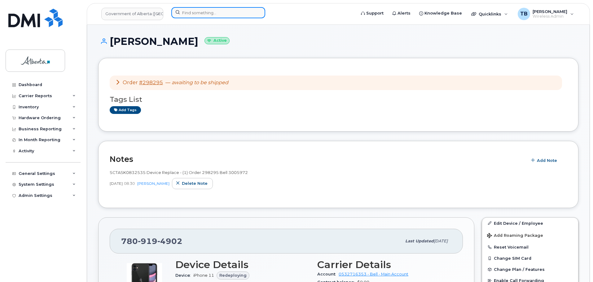
click at [197, 12] on input at bounding box center [218, 12] width 94 height 11
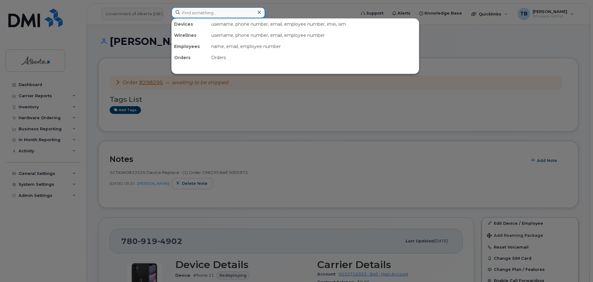
paste input "5873389456"
type input "5873389456"
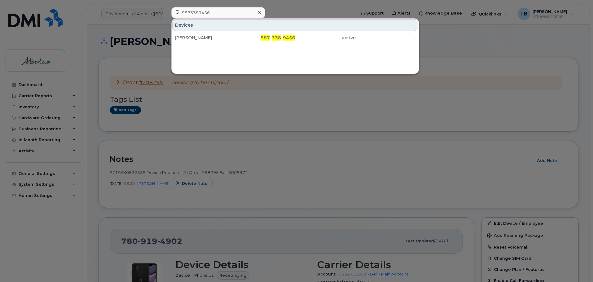
click at [198, 36] on div "Mason Pich" at bounding box center [205, 38] width 60 height 6
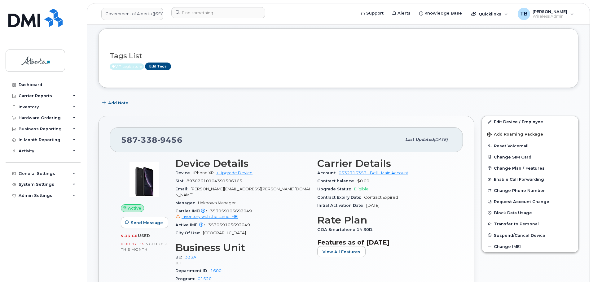
scroll to position [31, 0]
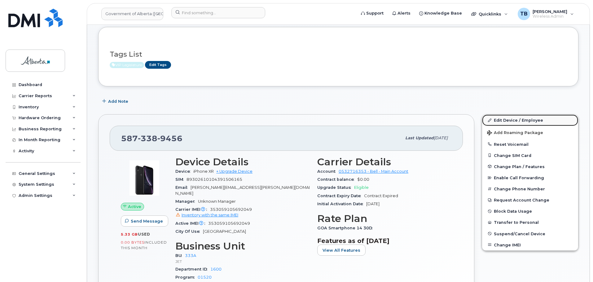
click at [495, 123] on link "Edit Device / Employee" at bounding box center [530, 120] width 96 height 11
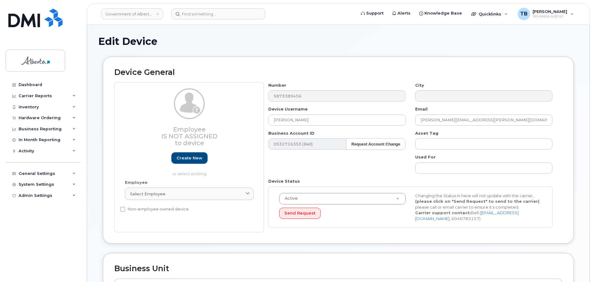
select select "4206363"
drag, startPoint x: 311, startPoint y: 120, endPoint x: 244, endPoint y: 122, distance: 67.2
click at [244, 122] on div "Employee Is not assigned to device Create new or select existing Employee Selec…" at bounding box center [338, 157] width 448 height 150
paste input "Policy Advisor -vacant"
click at [306, 120] on input "Policy Advisor -vacant" at bounding box center [336, 120] width 137 height 11
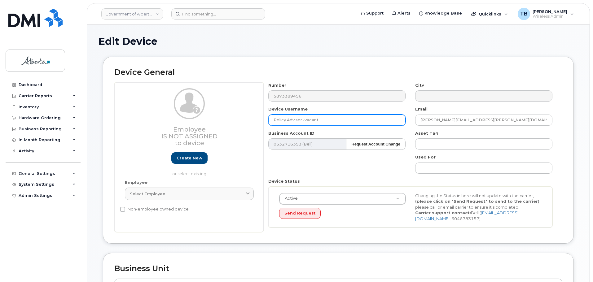
click at [306, 120] on input "Policy Advisor -vacant" at bounding box center [336, 120] width 137 height 11
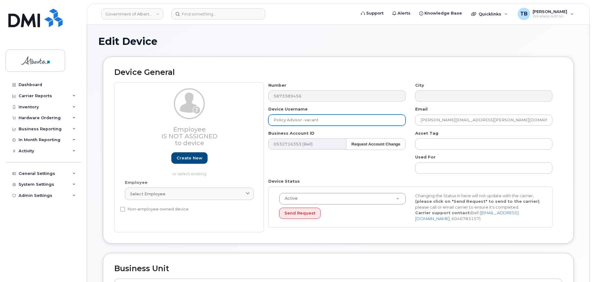
click at [306, 120] on input "Policy Advisor -vacant" at bounding box center [336, 120] width 137 height 11
click at [337, 120] on input "Policy Advisor -vacant" at bounding box center [336, 120] width 137 height 11
click at [307, 121] on input "Policy Advisor -vacant" at bounding box center [336, 120] width 137 height 11
paste input "Policy Advisor -vacant"
drag, startPoint x: 372, startPoint y: 121, endPoint x: 256, endPoint y: 123, distance: 115.5
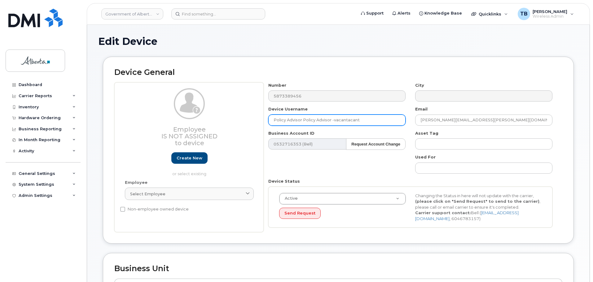
click at [256, 123] on div "Employee Is not assigned to device Create new or select existing Employee Selec…" at bounding box center [338, 157] width 448 height 150
paste input "-v"
paste input "Policy Advisor -vacant"
type input "Policy Advisor Vacant"
drag, startPoint x: 398, startPoint y: 122, endPoint x: 374, endPoint y: 122, distance: 23.8
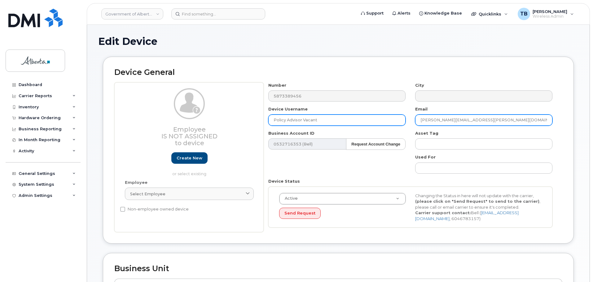
click at [374, 122] on div "Number 5873389456 City Device Username Policy Advisor Vacant Email Mason.Pich@g…" at bounding box center [411, 157] width 294 height 150
paste input "benjamyn.mckay"
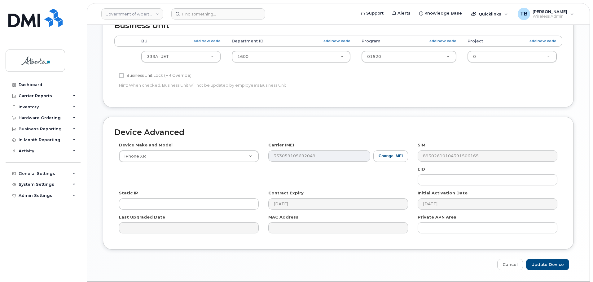
scroll to position [262, 0]
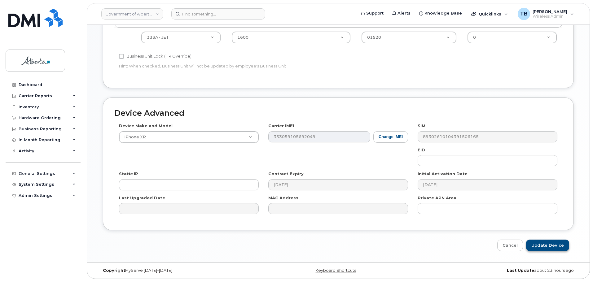
type input "[EMAIL_ADDRESS][PERSON_NAME][DOMAIN_NAME]"
click at [537, 245] on input "Update Device" at bounding box center [547, 245] width 43 height 11
type input "Saving..."
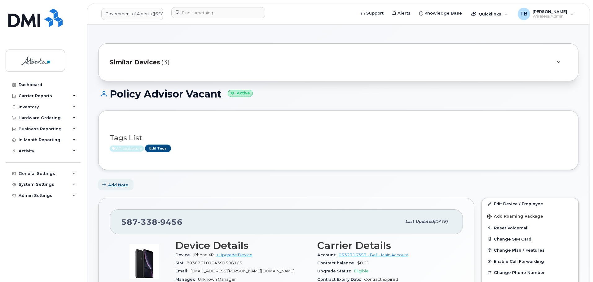
click at [119, 188] on span "Add Note" at bounding box center [118, 185] width 20 height 6
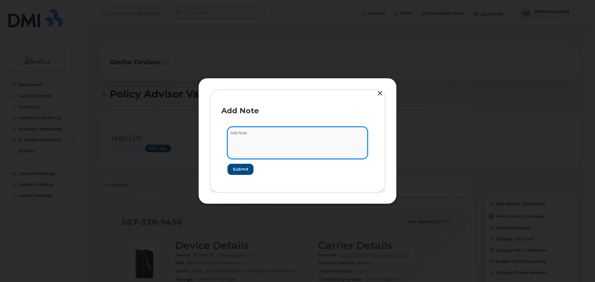
click at [260, 148] on textarea at bounding box center [297, 143] width 140 height 32
paste textarea "SCTASK0832505 Plan User Termination - (1)"
click at [240, 135] on textarea "SCTASK0832505 Plan User Termination - (1)" at bounding box center [297, 143] width 140 height 32
type textarea "SCTASK0832505 Plan User Termination - (1)"
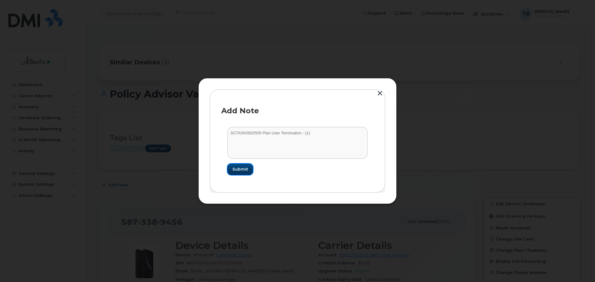
click at [244, 170] on span "Submit" at bounding box center [239, 169] width 15 height 6
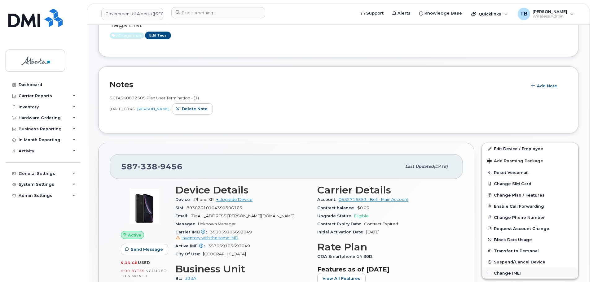
scroll to position [124, 0]
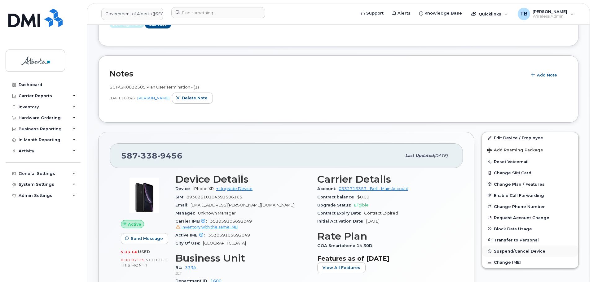
click at [507, 251] on span "Suspend/Cancel Device" at bounding box center [519, 251] width 51 height 5
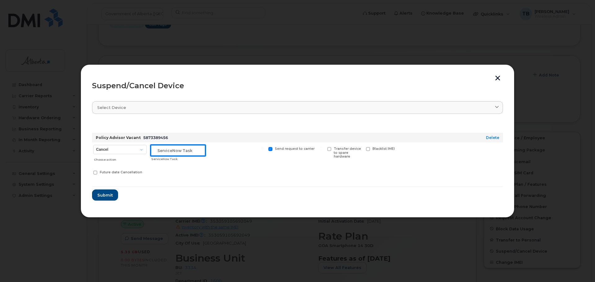
click at [180, 150] on input "text" at bounding box center [178, 150] width 55 height 11
paste input "SCTASK0832505"
type input "SCTASK0832505"
click at [116, 148] on select "Cancel Suspend - Extend Suspension Suspend - Reduced Rate Suspend - Lost Device…" at bounding box center [119, 149] width 53 height 9
select select "[object Object]"
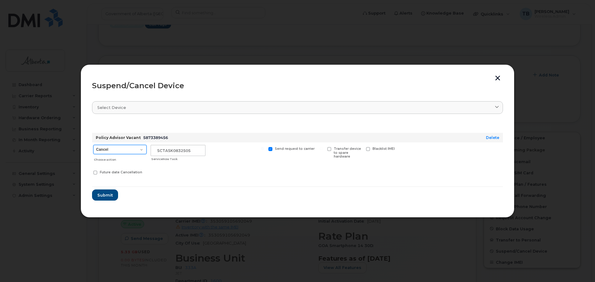
click at [93, 145] on select "Cancel Suspend - Extend Suspension Suspend - Reduced Rate Suspend - Lost Device…" at bounding box center [119, 149] width 53 height 9
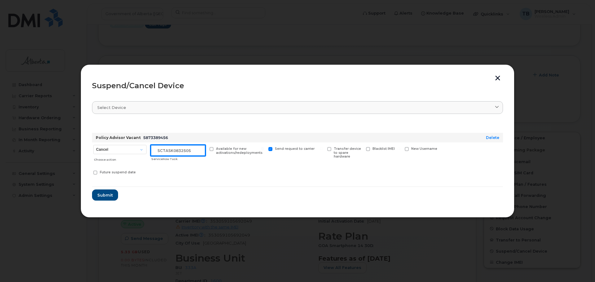
click at [198, 152] on input "SCTASK0832505" at bounding box center [178, 150] width 55 height 11
click at [103, 198] on span "Submit" at bounding box center [104, 195] width 15 height 6
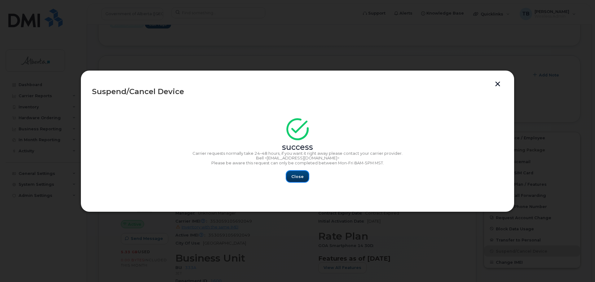
click at [293, 177] on span "Close" at bounding box center [297, 177] width 12 height 6
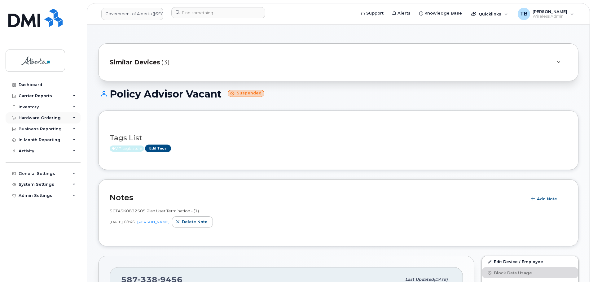
click at [31, 116] on div "Hardware Ordering" at bounding box center [40, 118] width 42 height 5
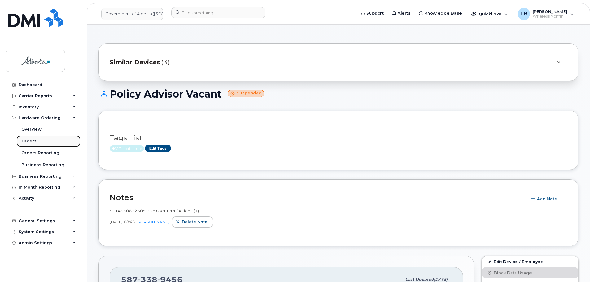
click at [27, 143] on div "Orders" at bounding box center [28, 141] width 15 height 6
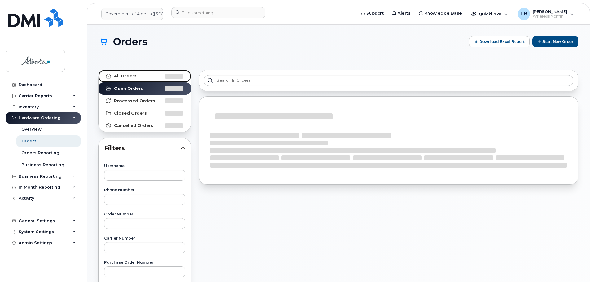
click at [126, 78] on strong "All Orders" at bounding box center [125, 76] width 23 height 5
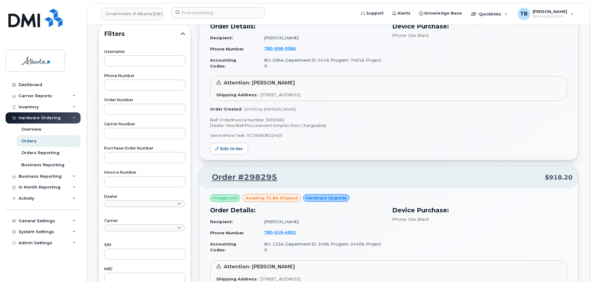
scroll to position [186, 0]
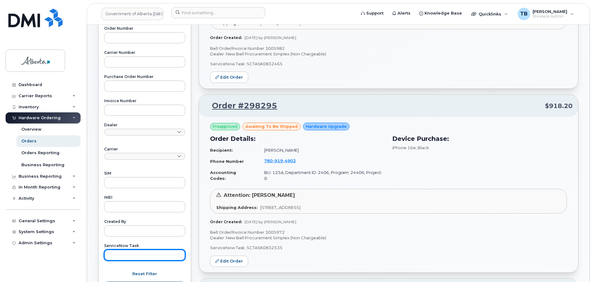
click at [127, 253] on input "text" at bounding box center [144, 255] width 81 height 11
paste input "[CREDIT_CARD_NUMBER]"
drag, startPoint x: 160, startPoint y: 258, endPoint x: 92, endPoint y: 250, distance: 68.6
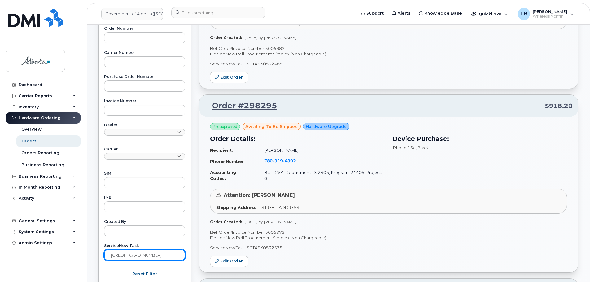
drag, startPoint x: 161, startPoint y: 256, endPoint x: 95, endPoint y: 252, distance: 66.1
paste input "SCTASK0832200"
click at [104, 282] on button "Apply Filter" at bounding box center [144, 287] width 81 height 11
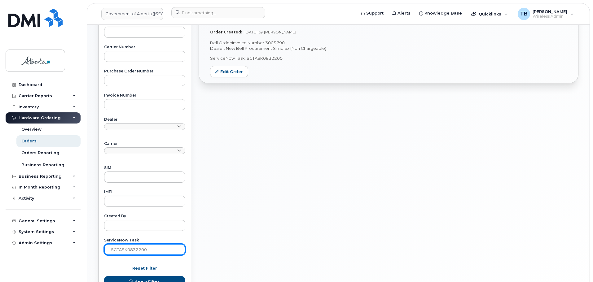
scroll to position [242, 0]
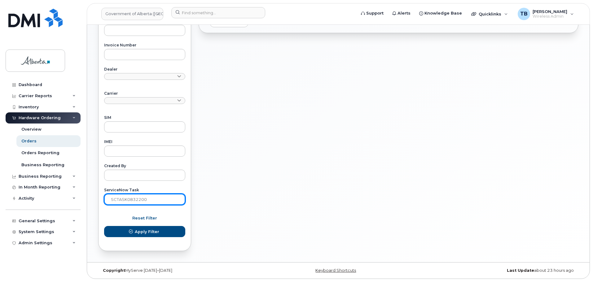
drag, startPoint x: 157, startPoint y: 196, endPoint x: 87, endPoint y: 198, distance: 69.7
click at [87, 198] on div "Orders Download Excel Report Start New Order All Orders 11729 Open Orders 3 Pro…" at bounding box center [338, 22] width 502 height 479
click at [86, 198] on body "Government of Alberta (GOA) Support Alerts Knowledge Base Quicklinks Suspend / …" at bounding box center [296, 20] width 593 height 524
click at [155, 195] on input "SCTASK0832200" at bounding box center [144, 199] width 81 height 11
paste input "1000"
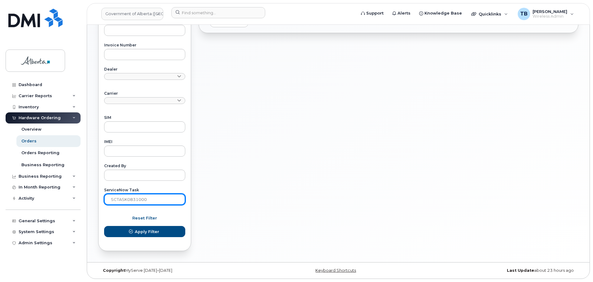
click at [104, 226] on button "Apply Filter" at bounding box center [144, 231] width 81 height 11
click at [358, 212] on div "Order #298246 $1,025.93 Preapproved awaiting to be shipped Hardware Upgrade Ord…" at bounding box center [388, 39] width 387 height 431
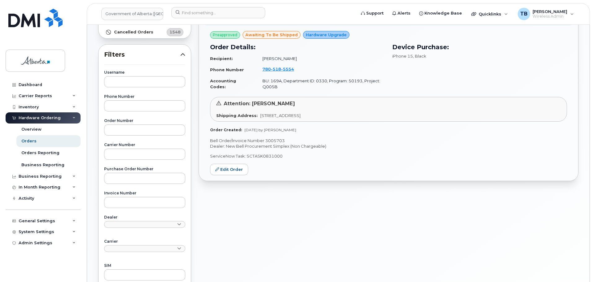
scroll to position [56, 0]
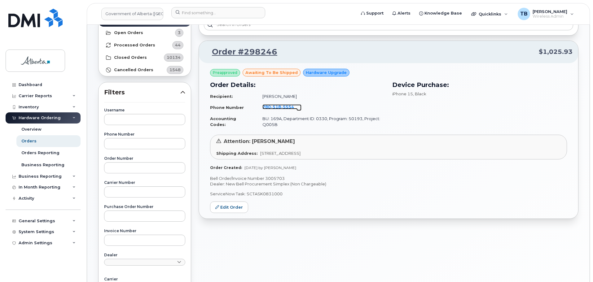
click at [281, 108] on span "518" at bounding box center [287, 106] width 13 height 5
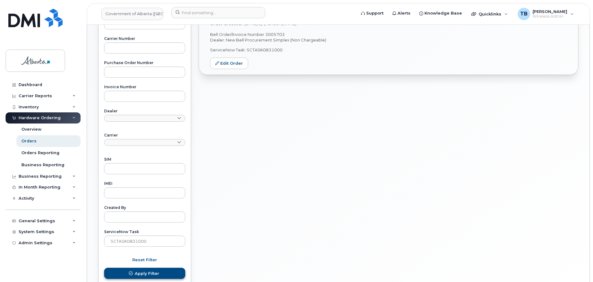
scroll to position [242, 0]
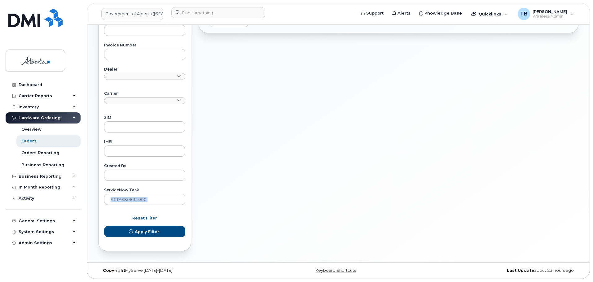
drag, startPoint x: 160, startPoint y: 207, endPoint x: 93, endPoint y: 202, distance: 67.1
click at [90, 203] on div "Orders Download Excel Report Start New Order All Orders 11729 Open Orders 3 Pro…" at bounding box center [338, 22] width 502 height 479
click at [155, 200] on input "SCTASK0831000" at bounding box center [144, 199] width 81 height 11
click at [153, 203] on input "SCTASK0831000" at bounding box center [144, 199] width 81 height 11
click at [153, 199] on input "SCTASK0831000" at bounding box center [144, 199] width 81 height 11
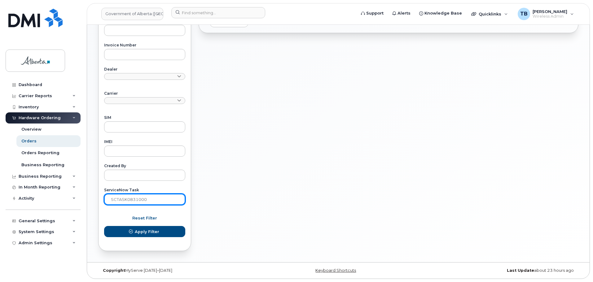
paste input "389"
type input "SCTASK0831389"
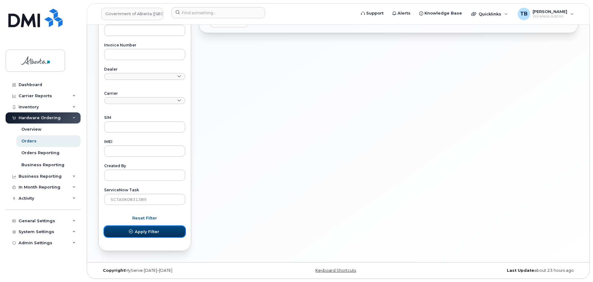
click at [145, 231] on span "Apply Filter" at bounding box center [147, 232] width 24 height 6
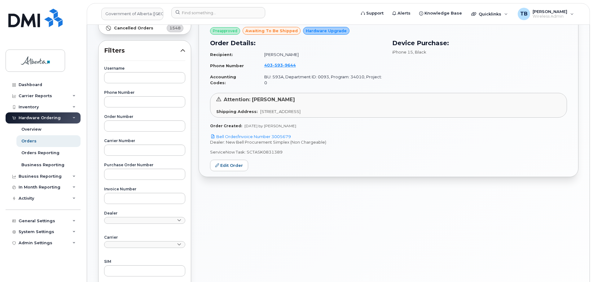
scroll to position [87, 0]
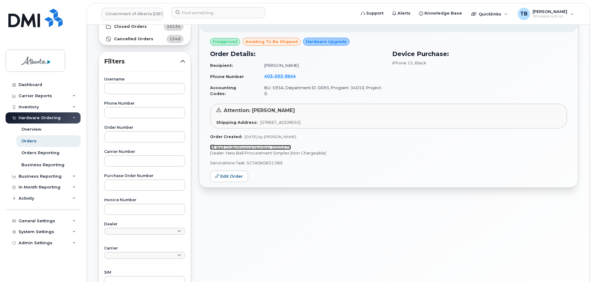
click at [257, 145] on link "Bell Order/Invoice Number 3005679" at bounding box center [250, 147] width 81 height 5
click at [283, 76] on span "593" at bounding box center [289, 75] width 13 height 5
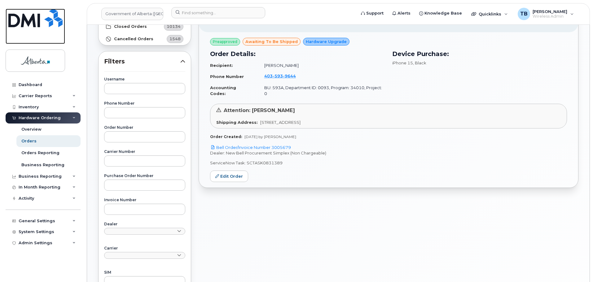
drag, startPoint x: 27, startPoint y: 24, endPoint x: 84, endPoint y: 2, distance: 61.3
click at [28, 24] on img at bounding box center [35, 18] width 54 height 19
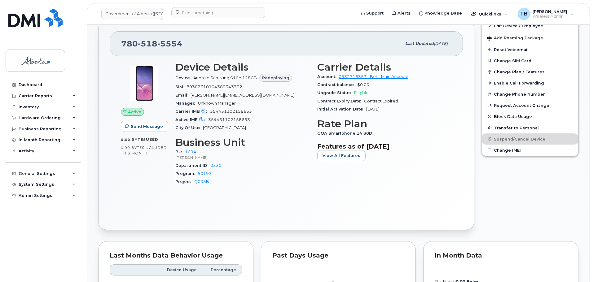
scroll to position [230, 0]
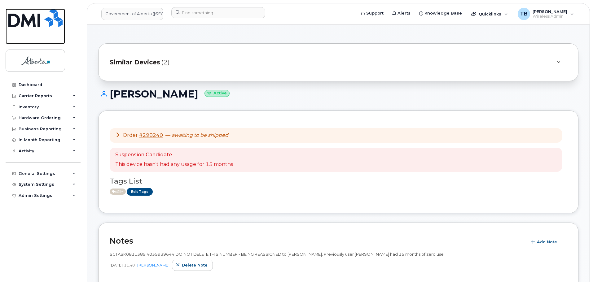
click at [35, 23] on img at bounding box center [35, 18] width 54 height 19
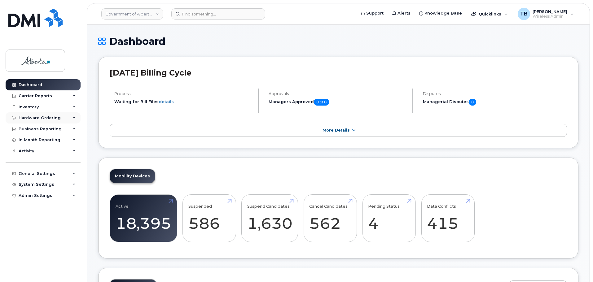
click at [29, 119] on div "Hardware Ordering" at bounding box center [40, 118] width 42 height 5
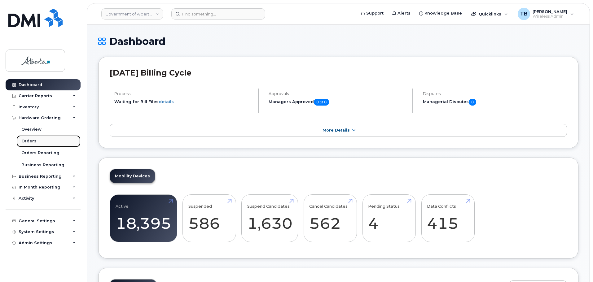
click at [30, 141] on div "Orders" at bounding box center [28, 141] width 15 height 6
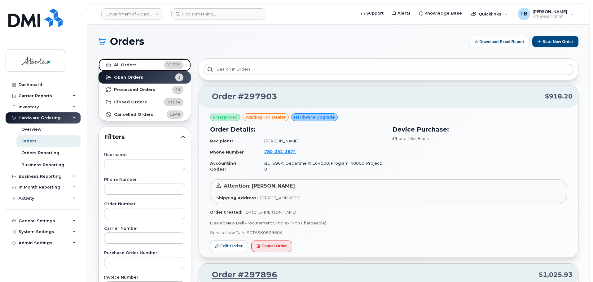
click at [139, 67] on link "All Orders 11729" at bounding box center [144, 65] width 92 height 12
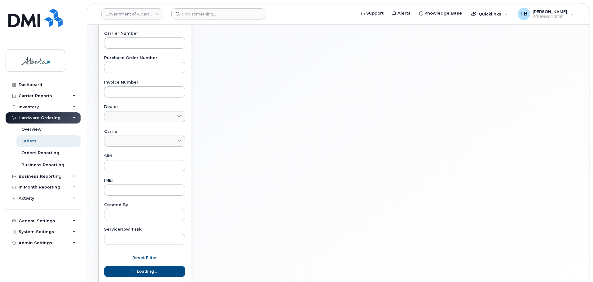
scroll to position [217, 0]
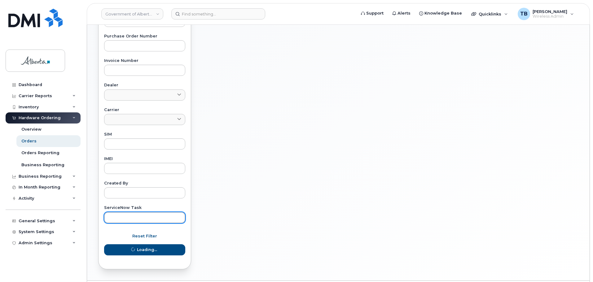
click at [139, 218] on input "text" at bounding box center [144, 217] width 81 height 11
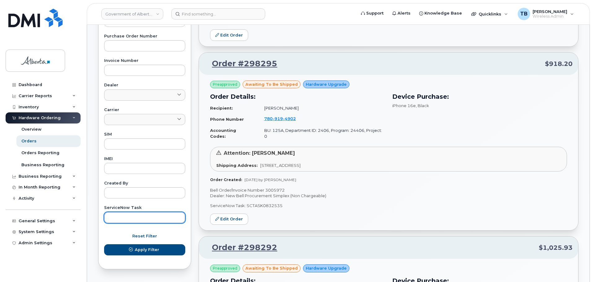
paste input "SCTASK0831808"
type input "SCTASK0831808"
click at [104, 244] on button "Apply Filter" at bounding box center [144, 249] width 81 height 11
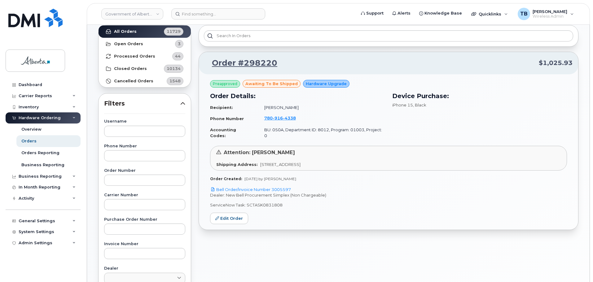
scroll to position [31, 0]
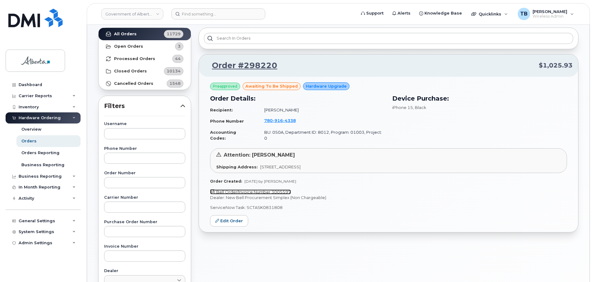
click at [260, 190] on link "Bell Order/Invoice Number 3005597" at bounding box center [250, 192] width 81 height 5
click at [283, 122] on span "4338" at bounding box center [289, 120] width 13 height 5
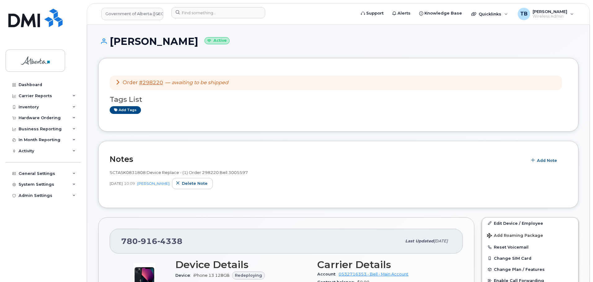
click at [125, 173] on span "SCTASK0831808 Device Replace - (1) Order 298220 Bell 3005597" at bounding box center [179, 172] width 138 height 5
click at [125, 172] on span "SCTASK0831808 Device Replace - (1) Order 298220 Bell 3005597" at bounding box center [179, 172] width 138 height 5
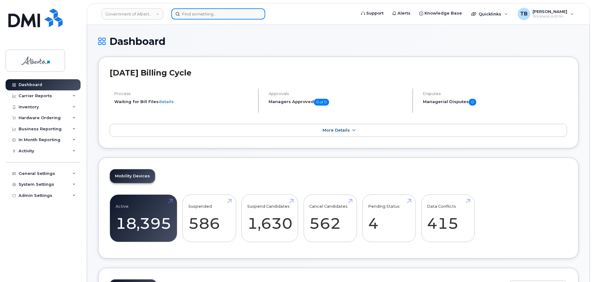
click at [202, 11] on input at bounding box center [218, 13] width 94 height 11
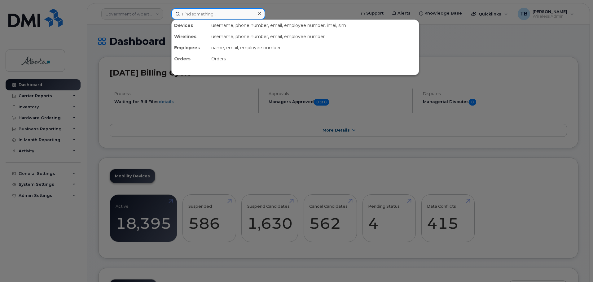
paste input "7807189838"
type input "7807189838"
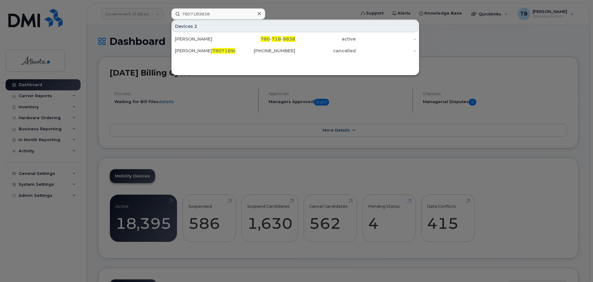
click at [193, 40] on div "[PERSON_NAME]" at bounding box center [205, 39] width 60 height 6
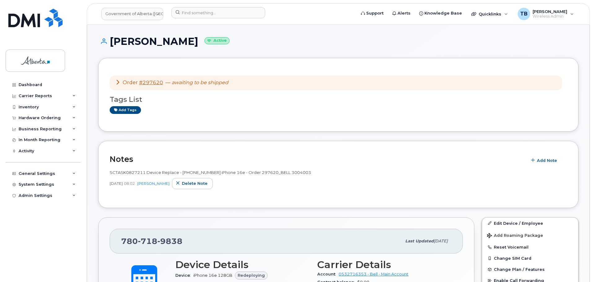
click at [132, 175] on span "SCTASK0827211 Device Replace - [PHONE_NUMBER] iPhone 16e - Order 297620_BELL 30…" at bounding box center [210, 172] width 201 height 5
click at [131, 174] on span "SCTASK0827211 Device Replace - [PHONE_NUMBER] iPhone 16e - Order 297620_BELL 30…" at bounding box center [210, 172] width 201 height 5
copy span "SCTASK0827211"
click at [35, 117] on div "Hardware Ordering" at bounding box center [40, 118] width 42 height 5
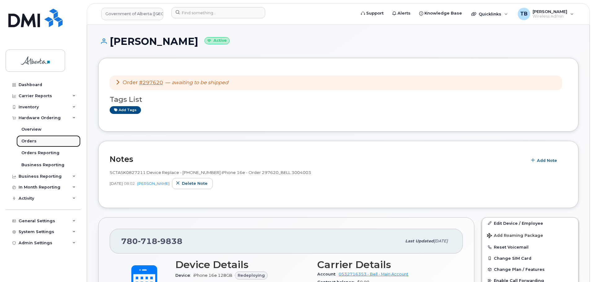
click at [33, 142] on div "Orders" at bounding box center [28, 141] width 15 height 6
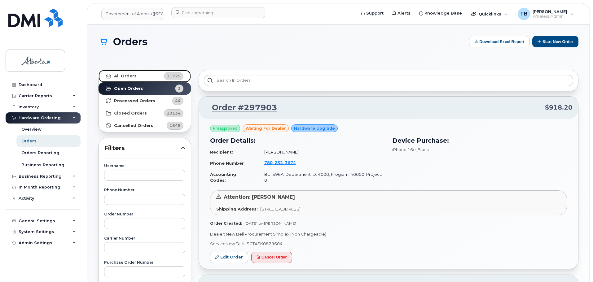
click at [129, 74] on strong "All Orders" at bounding box center [125, 76] width 23 height 5
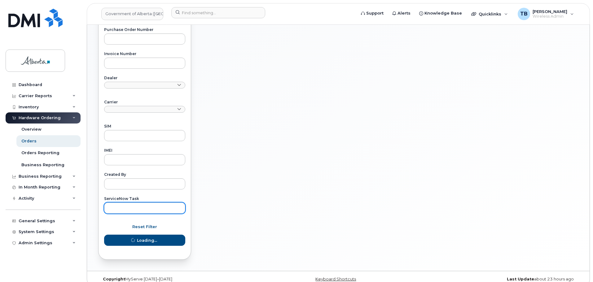
scroll to position [242, 0]
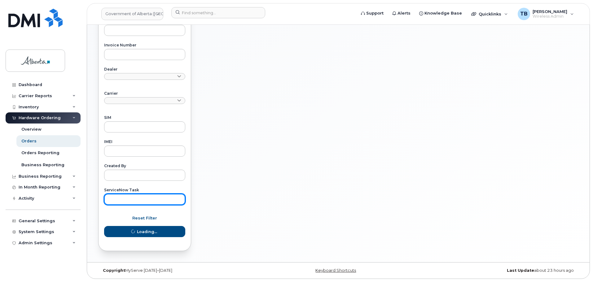
click at [122, 200] on input "text" at bounding box center [144, 199] width 81 height 11
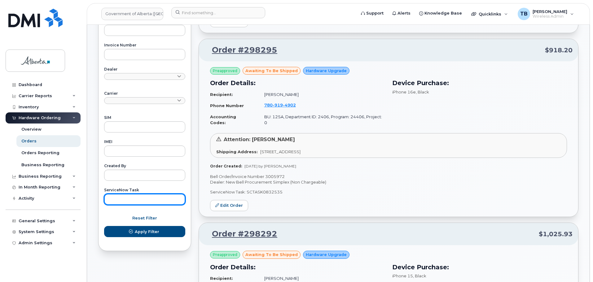
paste input "SCTASK0827211"
type input "SCTASK0827211"
click at [104, 226] on button "Apply Filter" at bounding box center [144, 231] width 81 height 11
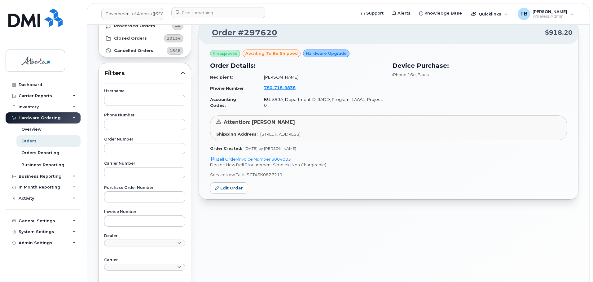
scroll to position [56, 0]
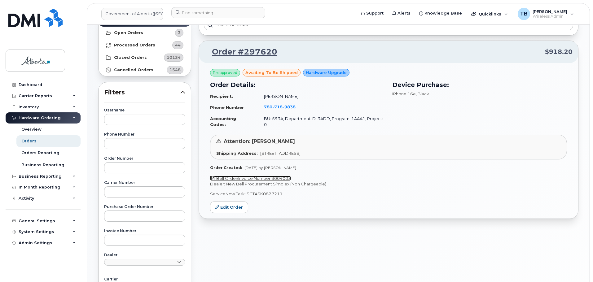
click at [258, 176] on link "Bell Order/Invoice Number 3004003" at bounding box center [250, 178] width 81 height 5
click at [282, 107] on span "9838" at bounding box center [288, 106] width 13 height 5
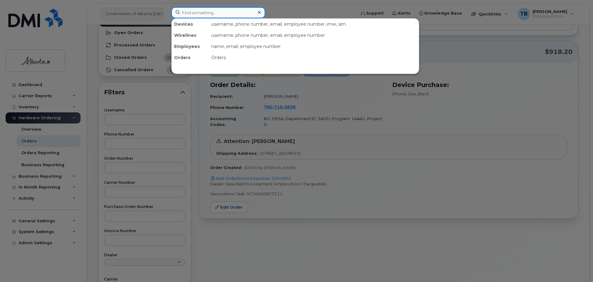
click at [185, 9] on input at bounding box center [218, 12] width 94 height 11
paste input "7802632017"
type input "7802632017"
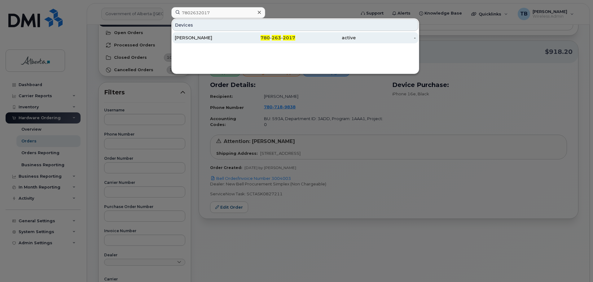
click at [192, 38] on div "Cathy Maniego" at bounding box center [205, 38] width 60 height 6
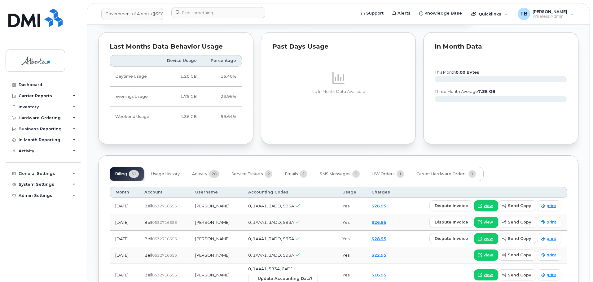
scroll to position [495, 0]
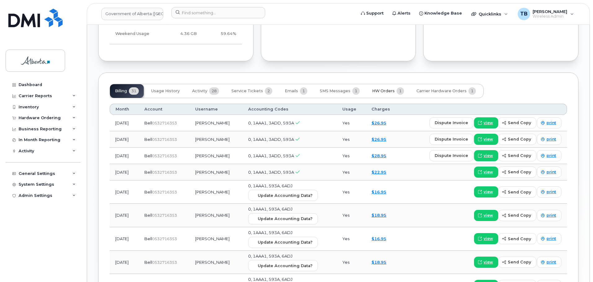
click at [376, 89] on span "HW Orders" at bounding box center [383, 91] width 23 height 5
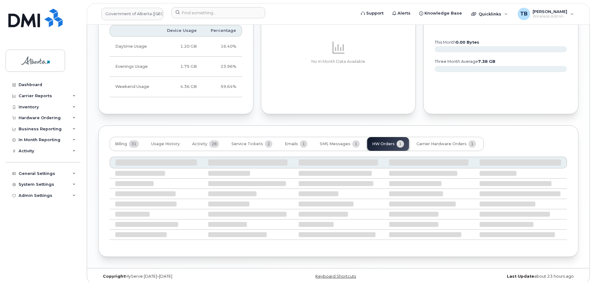
click at [376, 86] on div "Past Days Usage No In Month Data Available" at bounding box center [338, 58] width 155 height 112
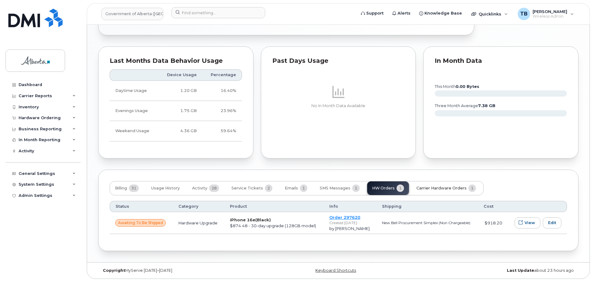
scroll to position [393, 0]
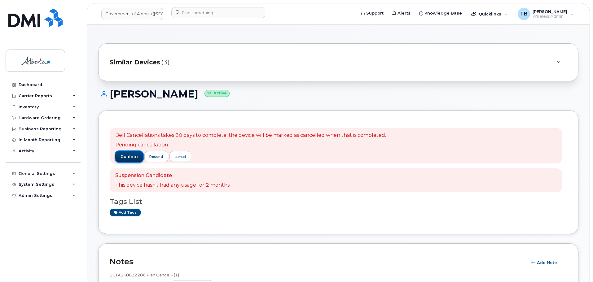
click at [128, 157] on span "confirm" at bounding box center [128, 157] width 17 height 6
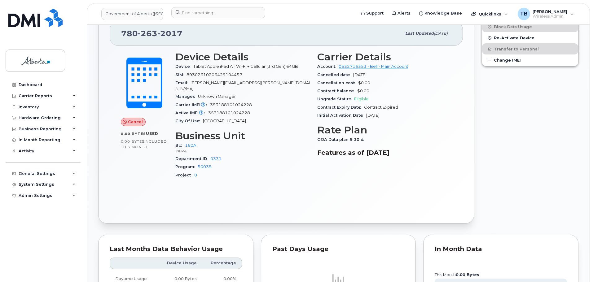
scroll to position [248, 0]
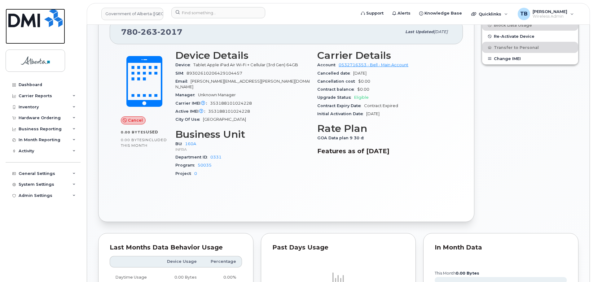
click at [42, 20] on img at bounding box center [35, 18] width 54 height 19
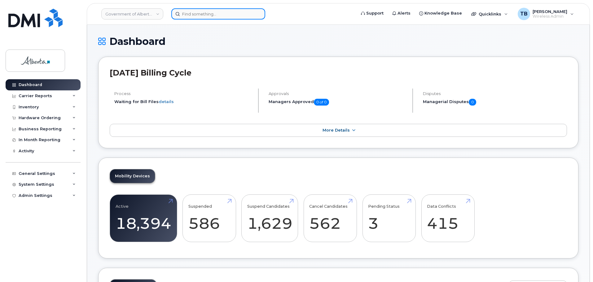
click at [203, 12] on input at bounding box center [218, 13] width 94 height 11
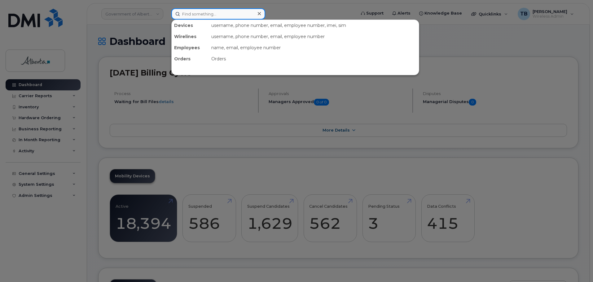
paste input "5873401834"
type input "5873401834"
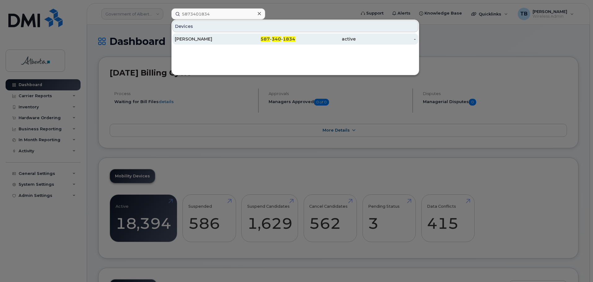
click at [235, 42] on div "[PERSON_NAME]" at bounding box center [265, 38] width 60 height 11
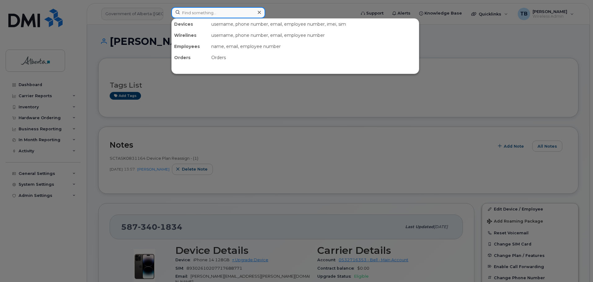
click at [197, 14] on input at bounding box center [218, 12] width 94 height 11
paste input "[PERSON_NAME]"
type input "[PERSON_NAME]"
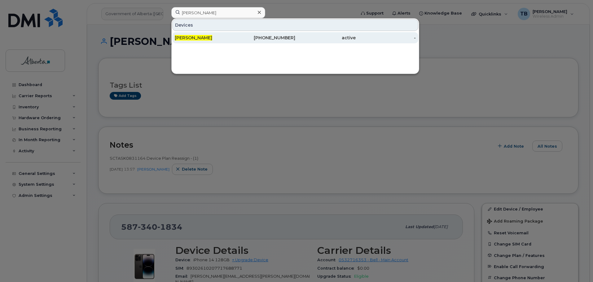
click at [189, 39] on span "[PERSON_NAME]" at bounding box center [193, 38] width 37 height 6
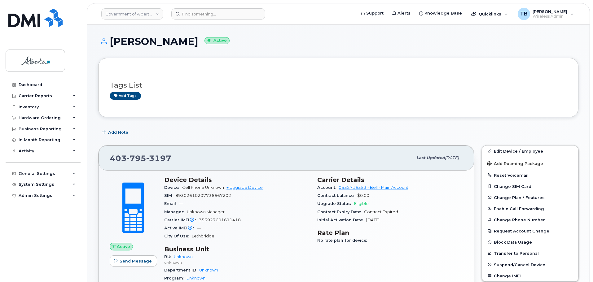
scroll to position [31, 0]
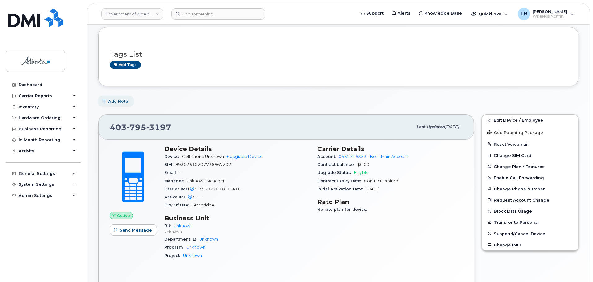
click at [106, 101] on icon "button" at bounding box center [104, 101] width 4 height 4
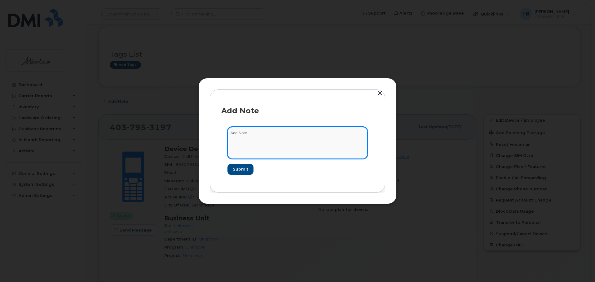
click at [248, 138] on textarea at bounding box center [297, 143] width 140 height 32
paste textarea "SCTASK0830079 Device Plan New - (1) Order 298090 Bell 3005165"
type textarea "SCTASK0830079 Device Plan New - (1) Order 298090 Bell 3005165"
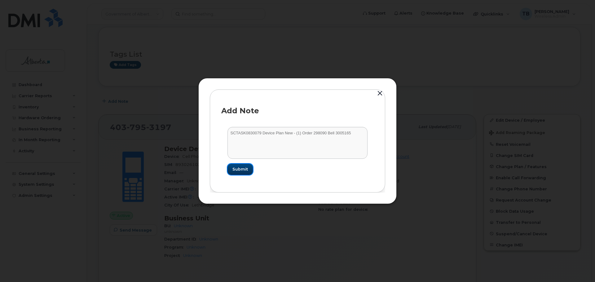
click at [241, 168] on span "Submit" at bounding box center [239, 169] width 15 height 6
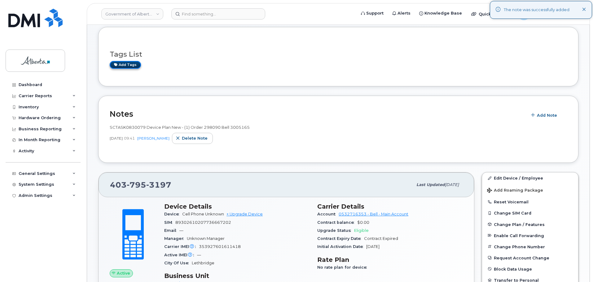
click at [121, 65] on link "Add tags" at bounding box center [125, 65] width 31 height 8
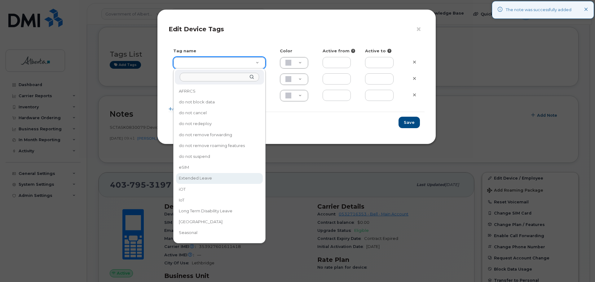
type input "eSIM"
type input "D6CDC1"
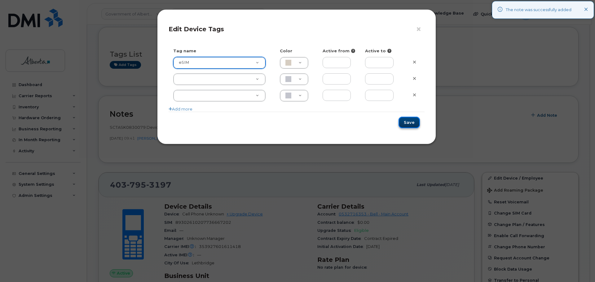
click at [404, 119] on button "Save" at bounding box center [408, 122] width 21 height 11
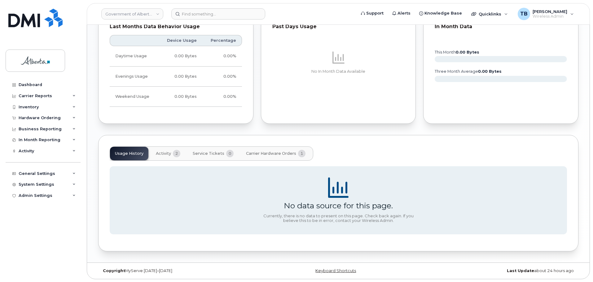
scroll to position [381, 0]
click at [37, 119] on div "Hardware Ordering" at bounding box center [40, 118] width 42 height 5
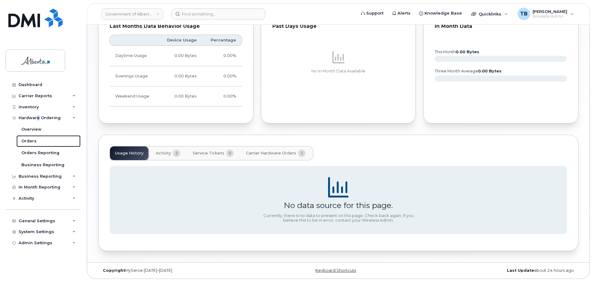
drag, startPoint x: 35, startPoint y: 142, endPoint x: 83, endPoint y: 138, distance: 48.1
click at [35, 142] on div "Orders" at bounding box center [28, 141] width 15 height 6
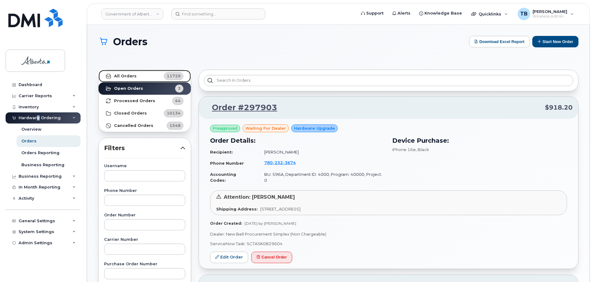
click at [127, 75] on strong "All Orders" at bounding box center [125, 76] width 23 height 5
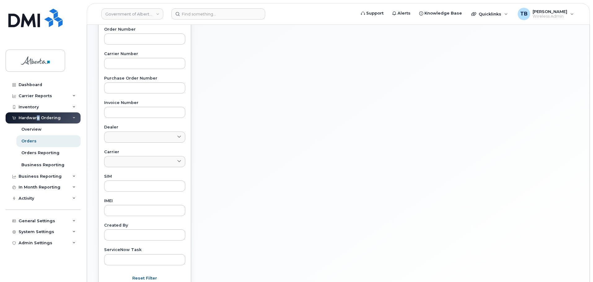
scroll to position [246, 0]
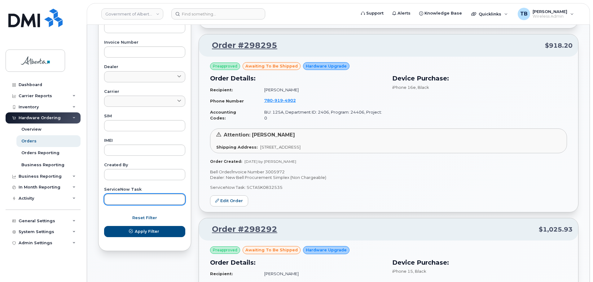
click at [124, 197] on input "text" at bounding box center [144, 199] width 81 height 11
paste input "SCTASK0824025"
type input "SCTASK0824025"
click at [104, 226] on button "Apply Filter" at bounding box center [144, 231] width 81 height 11
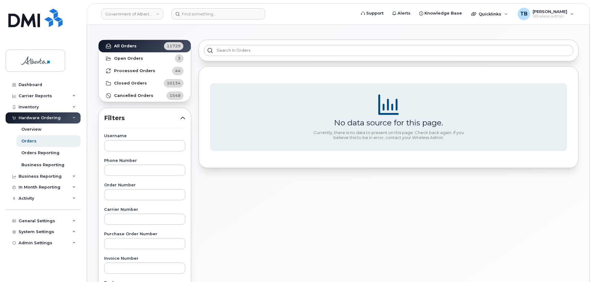
scroll to position [29, 0]
click at [142, 15] on link "Government of Alberta ([GEOGRAPHIC_DATA])" at bounding box center [132, 13] width 62 height 11
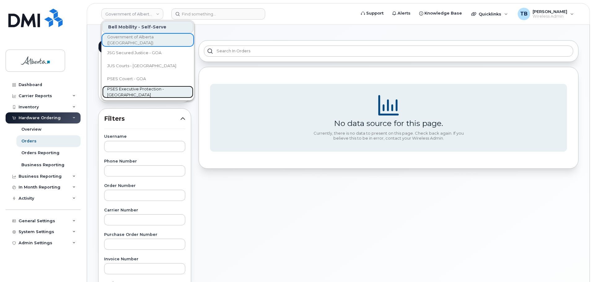
click at [138, 92] on span "PSES Executive Protection - [GEOGRAPHIC_DATA]" at bounding box center [142, 92] width 71 height 12
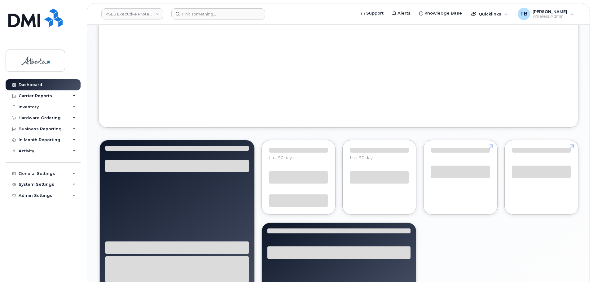
scroll to position [288, 0]
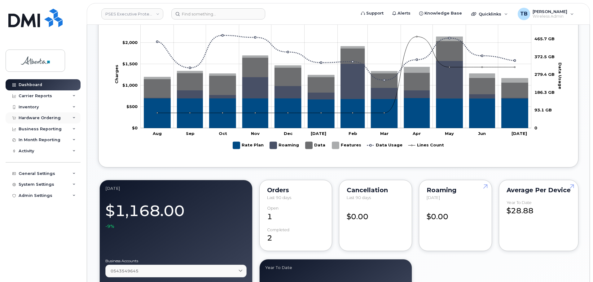
click at [28, 120] on div "Hardware Ordering" at bounding box center [40, 118] width 42 height 5
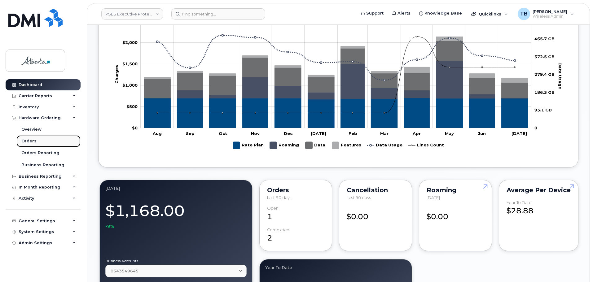
click at [31, 142] on div "Orders" at bounding box center [28, 141] width 15 height 6
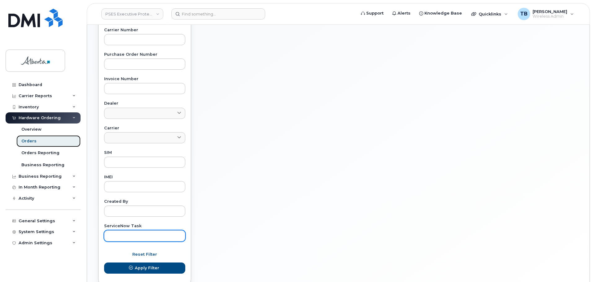
scroll to position [217, 0]
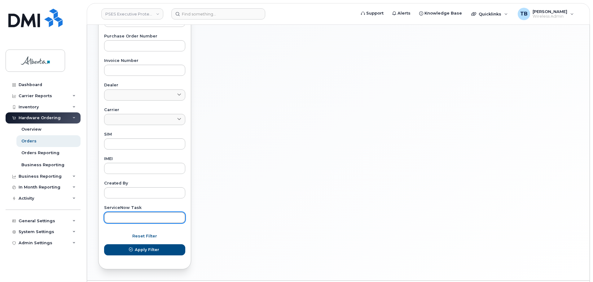
click at [130, 219] on input "text" at bounding box center [144, 217] width 81 height 11
paste input "SCTASK0824025"
type input "SCTASK0824025"
click at [104, 244] on button "Apply Filter" at bounding box center [144, 249] width 81 height 11
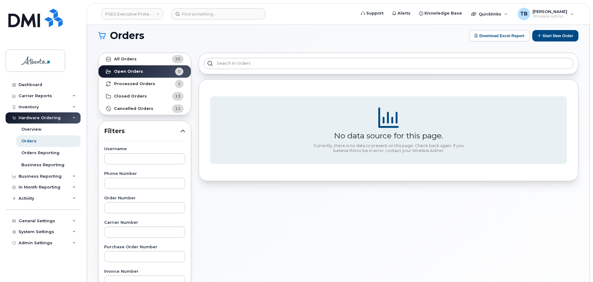
scroll to position [0, 0]
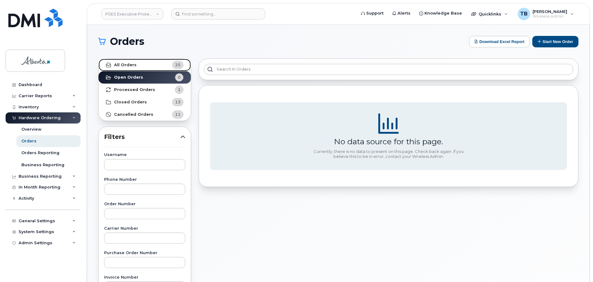
click at [120, 67] on strong "All Orders" at bounding box center [125, 65] width 23 height 5
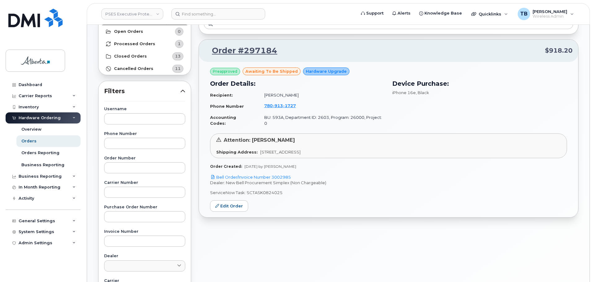
scroll to position [62, 0]
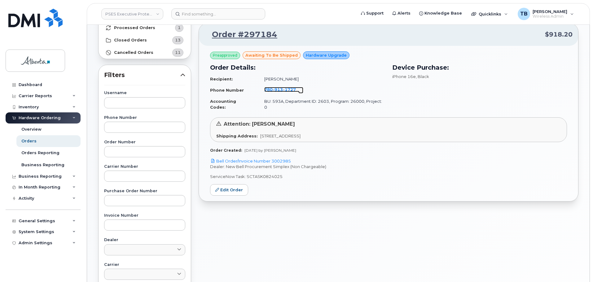
click at [283, 88] on span "913" at bounding box center [289, 89] width 13 height 5
click at [193, 19] on input at bounding box center [218, 13] width 94 height 11
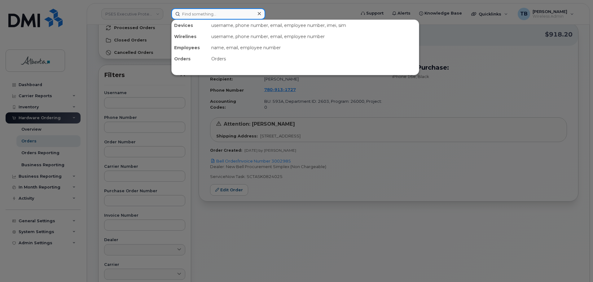
paste input "7806430966"
type input "7806430966"
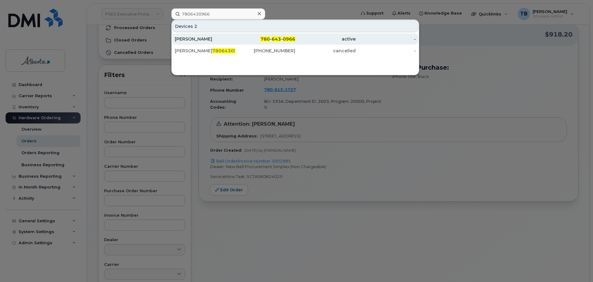
click at [189, 38] on div "Syed Abbas" at bounding box center [205, 39] width 60 height 6
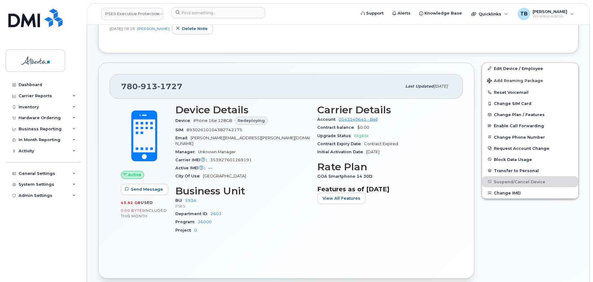
scroll to position [186, 0]
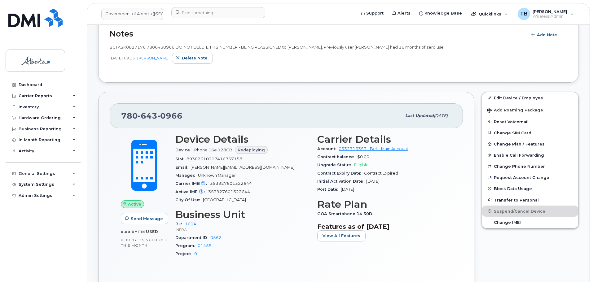
scroll to position [155, 0]
click at [40, 116] on div "Hardware Ordering" at bounding box center [40, 118] width 42 height 5
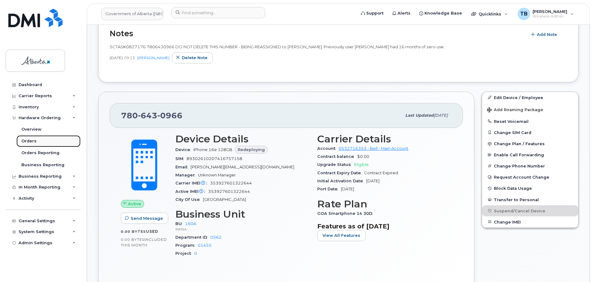
click at [33, 143] on div "Orders" at bounding box center [28, 141] width 15 height 6
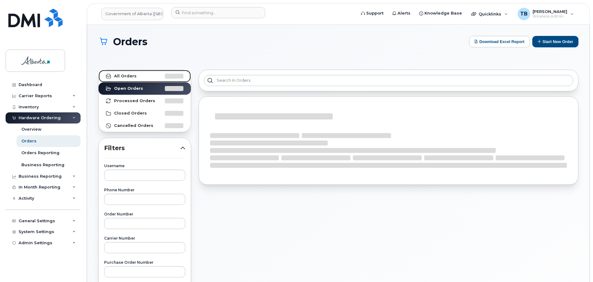
click at [118, 75] on strong "All Orders" at bounding box center [125, 76] width 23 height 5
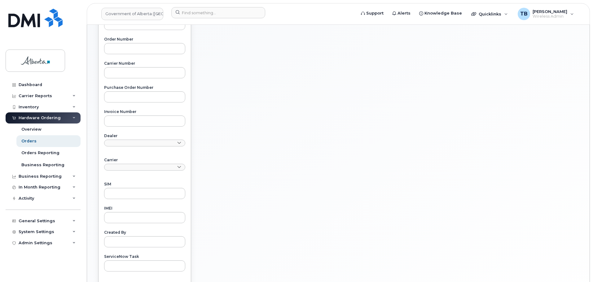
scroll to position [242, 0]
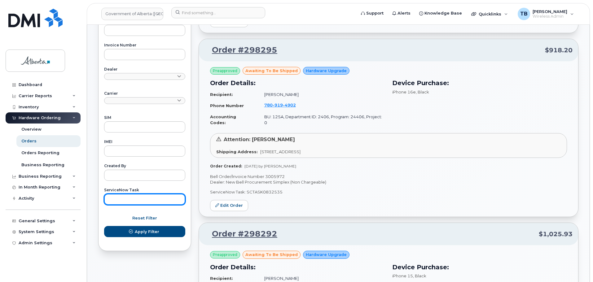
click at [129, 205] on input "text" at bounding box center [144, 199] width 81 height 11
paste input "SCTASK0827176"
click at [104, 226] on button "Apply Filter" at bounding box center [144, 231] width 81 height 11
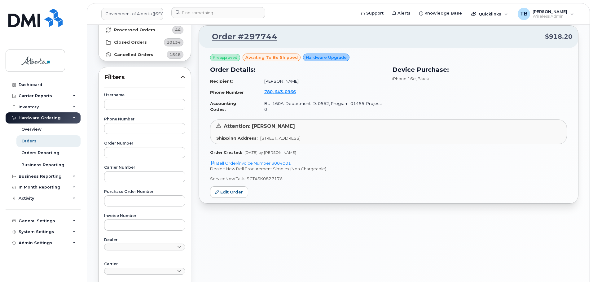
scroll to position [56, 0]
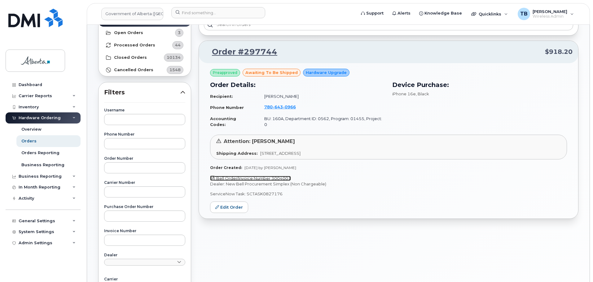
click at [255, 176] on link "Bell Order/Invoice Number 3004001" at bounding box center [250, 178] width 81 height 5
click at [283, 108] on span "643" at bounding box center [289, 106] width 13 height 5
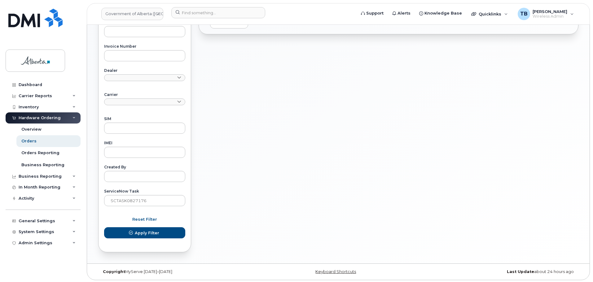
scroll to position [242, 0]
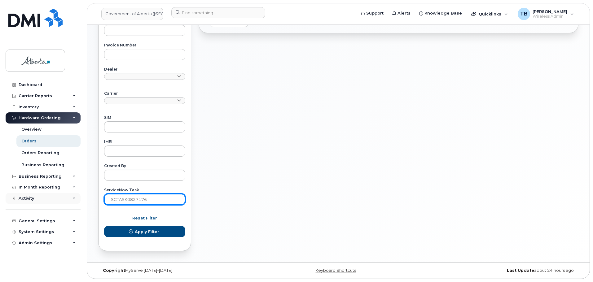
drag, startPoint x: 129, startPoint y: 197, endPoint x: 70, endPoint y: 196, distance: 58.8
click at [87, 196] on div "Government of Alberta (GOA) Support Alerts Knowledge Base Quicklinks Suspend / …" at bounding box center [338, 22] width 502 height 479
click at [57, 194] on div "Activity" at bounding box center [43, 198] width 75 height 11
click at [152, 200] on input "SCTASK0827176" at bounding box center [144, 199] width 81 height 11
paste input "9628"
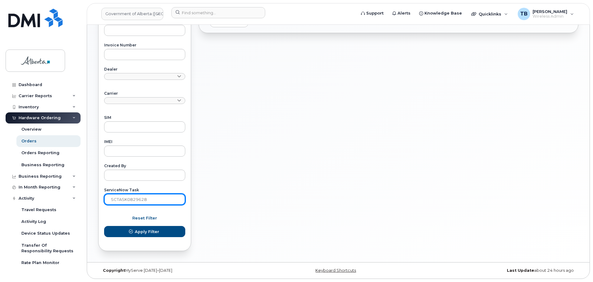
type input "SCTASK0829628"
click at [104, 226] on button "Apply Filter" at bounding box center [144, 231] width 81 height 11
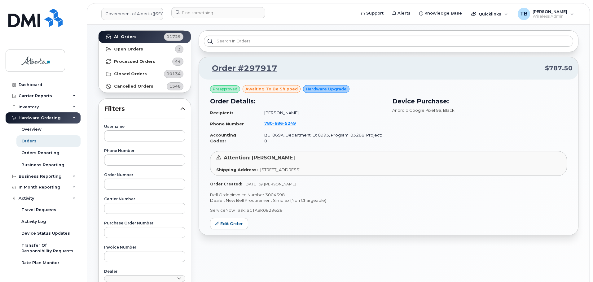
scroll to position [25, 0]
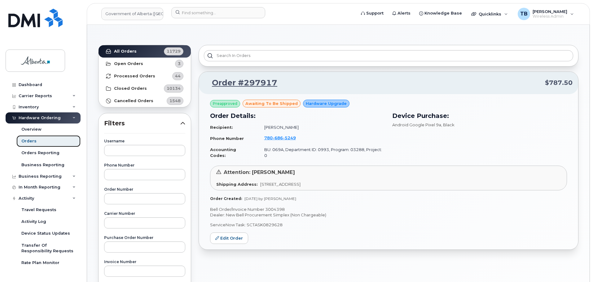
click at [28, 142] on div "Orders" at bounding box center [28, 141] width 15 height 6
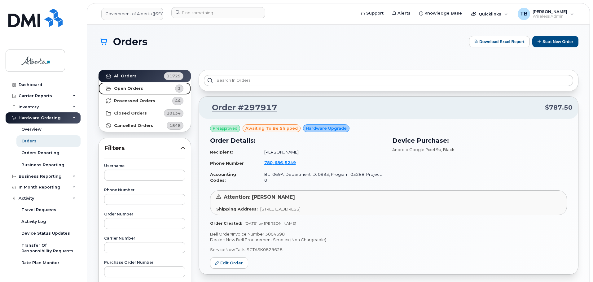
click at [132, 82] on link "Open Orders 3" at bounding box center [144, 88] width 92 height 12
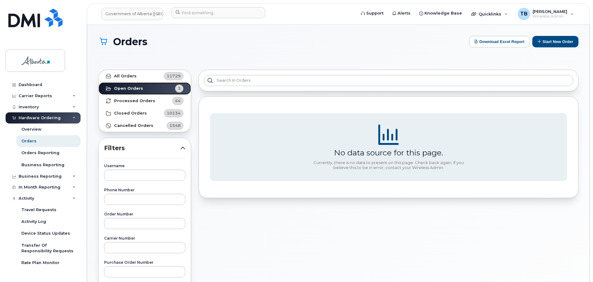
click at [143, 90] on link "Open Orders 3" at bounding box center [144, 88] width 92 height 12
click at [133, 80] on link "All Orders 11729" at bounding box center [144, 76] width 92 height 12
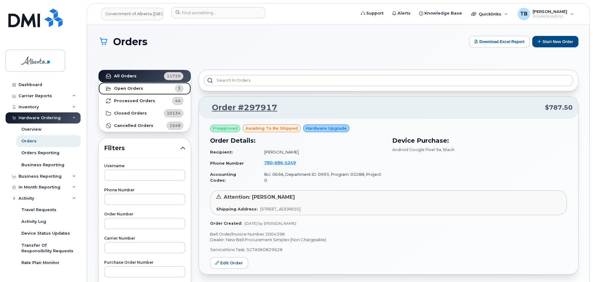
click at [130, 86] on strong "Open Orders" at bounding box center [128, 88] width 29 height 5
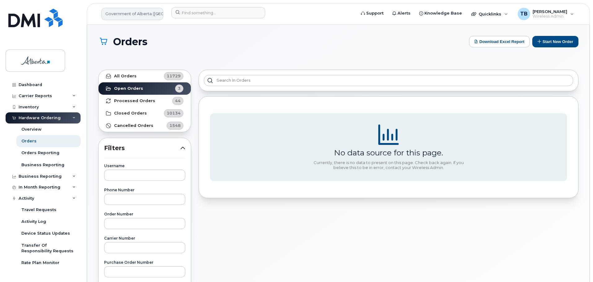
click at [146, 11] on link "Government of Alberta ([GEOGRAPHIC_DATA])" at bounding box center [132, 14] width 62 height 12
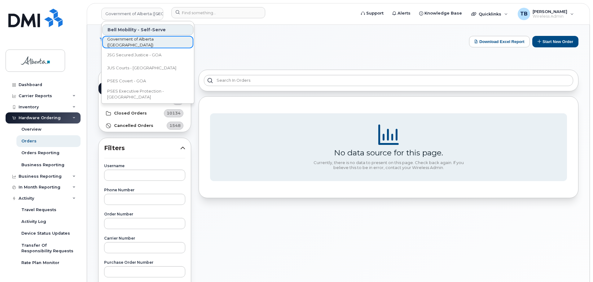
click at [136, 41] on span "Government of Alberta ([GEOGRAPHIC_DATA])" at bounding box center [142, 42] width 71 height 12
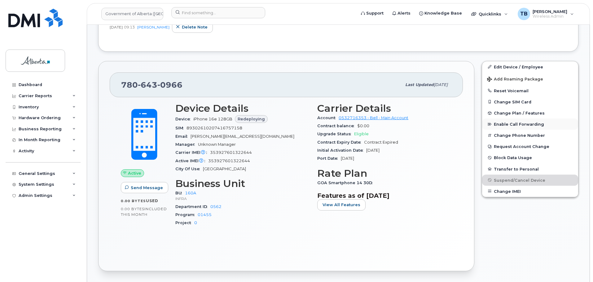
scroll to position [186, 0]
click at [522, 64] on link "Edit Device / Employee" at bounding box center [530, 66] width 96 height 11
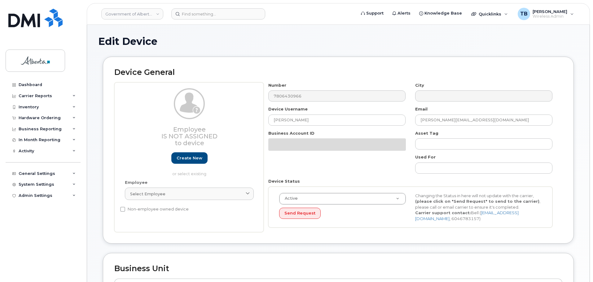
select select "4681665"
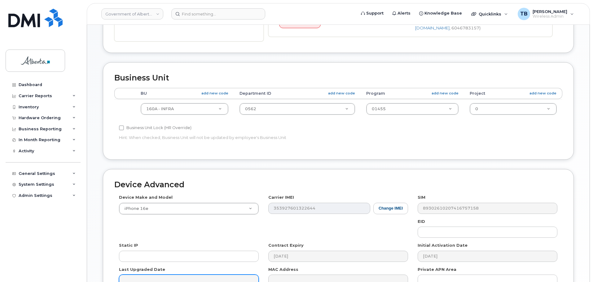
scroll to position [248, 0]
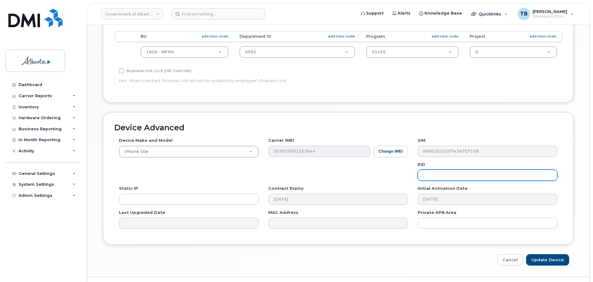
click at [441, 177] on input "text" at bounding box center [487, 175] width 140 height 11
paste input "89043052010008887025010374720594"
type input "89043052010008887025010374720594"
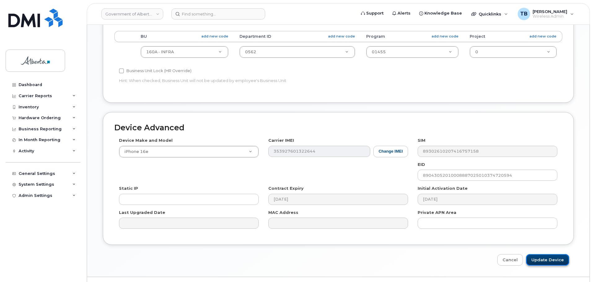
click at [550, 261] on input "Update Device" at bounding box center [547, 259] width 43 height 11
type input "Saving..."
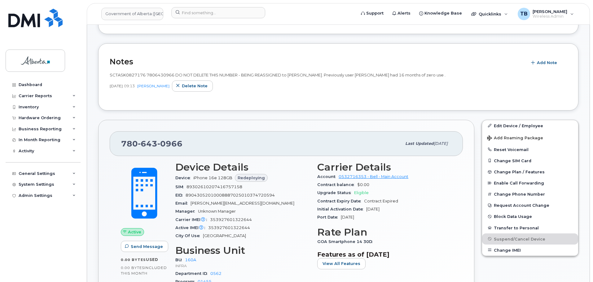
scroll to position [186, 0]
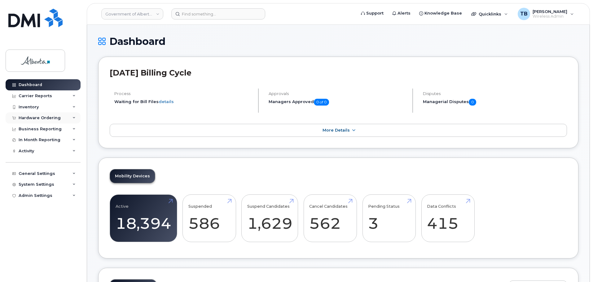
click at [48, 119] on div "Hardware Ordering" at bounding box center [40, 118] width 42 height 5
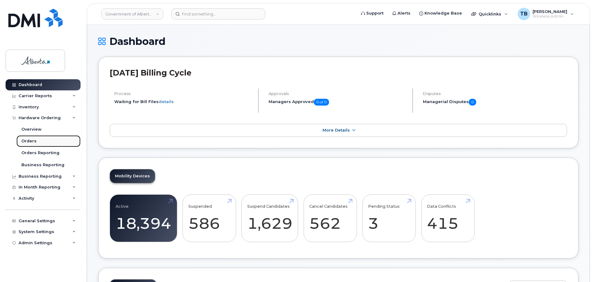
click at [26, 139] on div "Orders" at bounding box center [28, 141] width 15 height 6
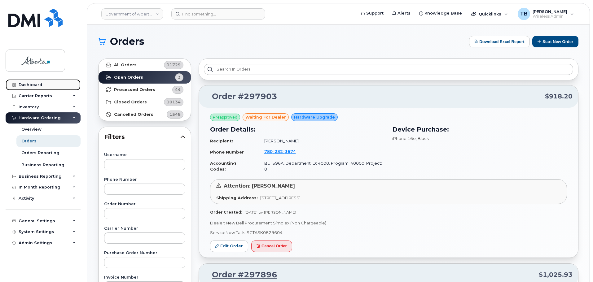
click at [33, 87] on link "Dashboard" at bounding box center [43, 84] width 75 height 11
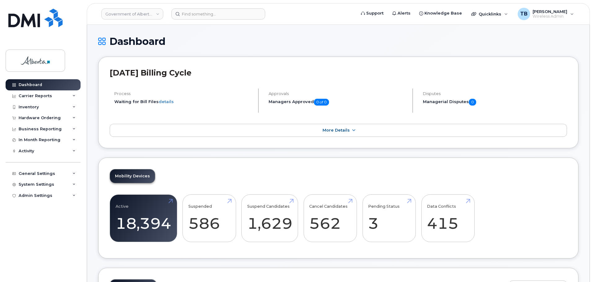
click at [233, 76] on h2 "[DATE] Billing Cycle" at bounding box center [338, 72] width 457 height 9
